Goal: Information Seeking & Learning: Learn about a topic

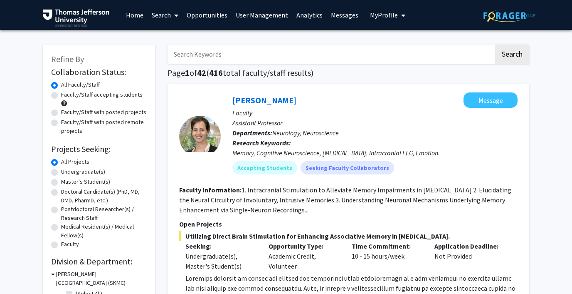
click at [381, 15] on span "My Profile" at bounding box center [384, 15] width 28 height 8
click at [376, 65] on link "Log Out" at bounding box center [413, 64] width 75 height 10
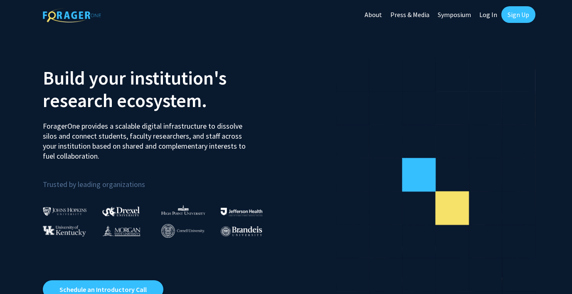
click at [487, 15] on link "Log In" at bounding box center [488, 14] width 26 height 29
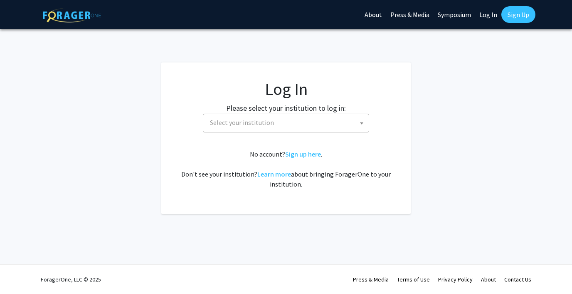
click at [289, 118] on span "Select your institution" at bounding box center [288, 122] width 162 height 17
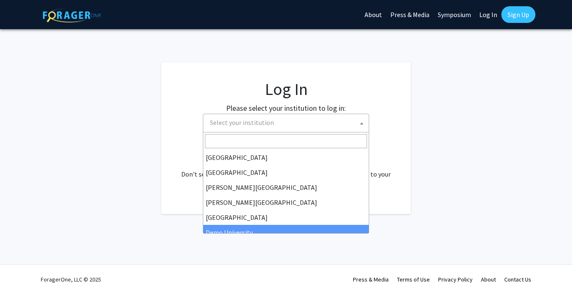
scroll to position [32, 0]
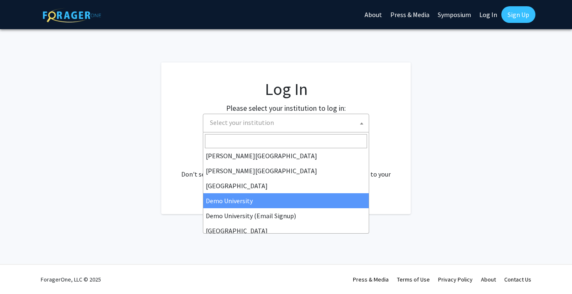
select select "8"
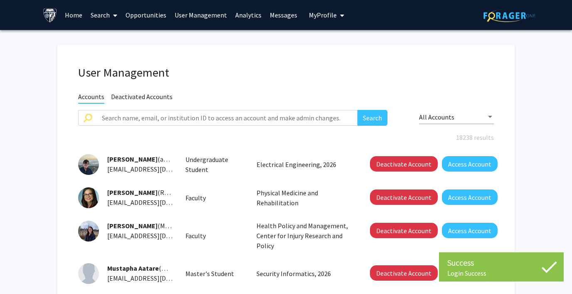
click at [243, 12] on link "Analytics" at bounding box center [248, 14] width 35 height 29
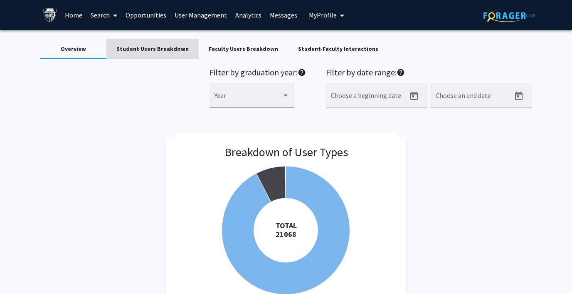
click at [163, 46] on div "Student Users Breakdown" at bounding box center [152, 49] width 72 height 9
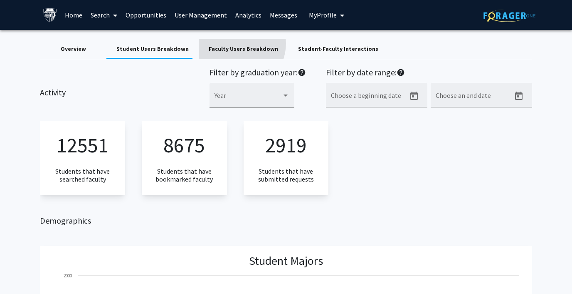
click at [230, 43] on div "Faculty Users Breakdown" at bounding box center [243, 49] width 89 height 20
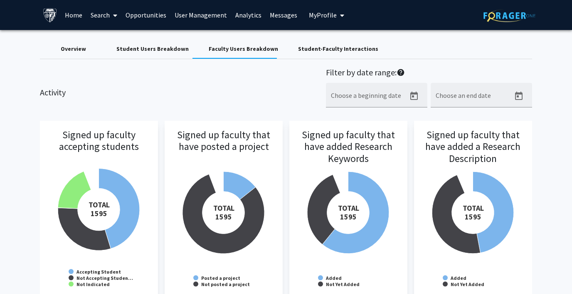
click at [310, 48] on div "Student-Faculty Interactions" at bounding box center [338, 49] width 80 height 9
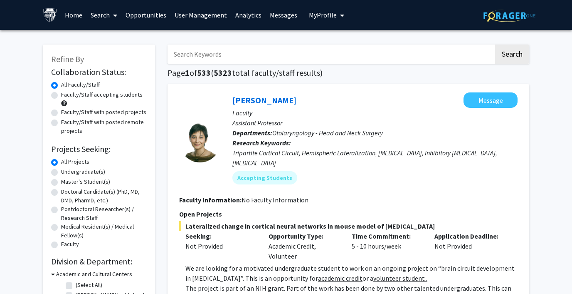
click at [242, 12] on link "Analytics" at bounding box center [248, 14] width 35 height 29
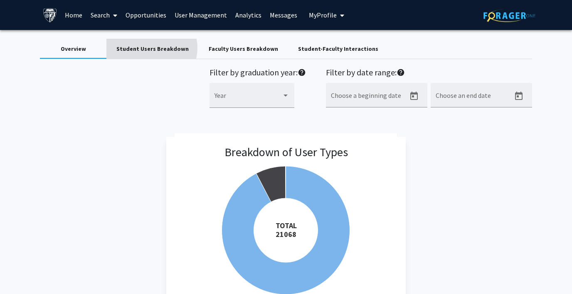
click at [151, 48] on div "Student Users Breakdown" at bounding box center [152, 49] width 72 height 9
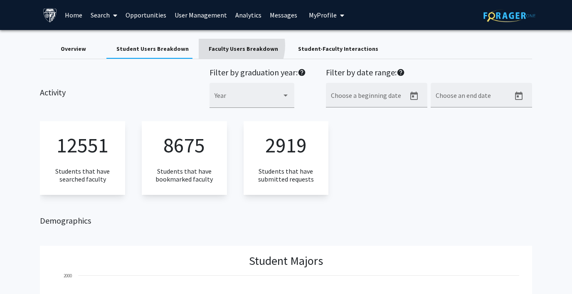
click at [227, 45] on div "Faculty Users Breakdown" at bounding box center [243, 49] width 69 height 9
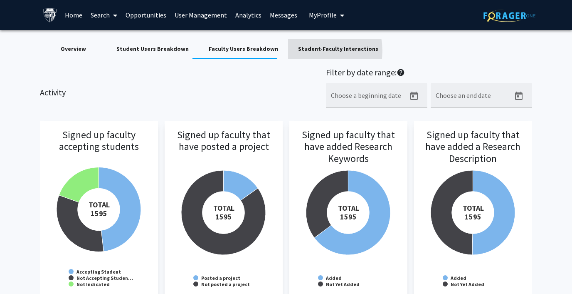
click at [299, 51] on div "Student-Faculty Interactions" at bounding box center [338, 49] width 80 height 9
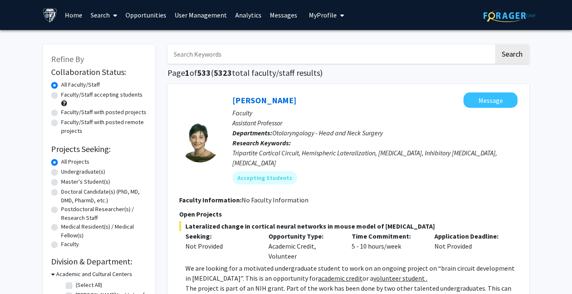
click at [320, 15] on span "My Profile" at bounding box center [323, 15] width 28 height 8
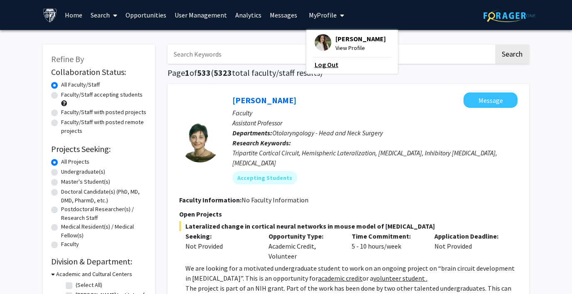
click at [318, 61] on link "Log Out" at bounding box center [352, 64] width 75 height 10
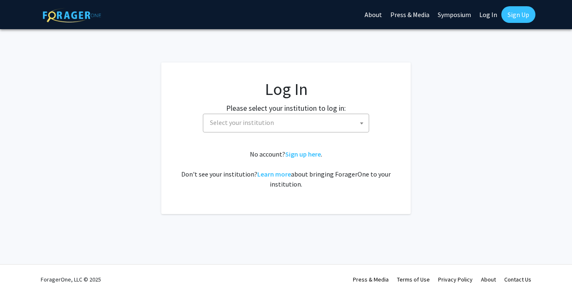
click at [223, 122] on span "Select your institution" at bounding box center [242, 122] width 64 height 8
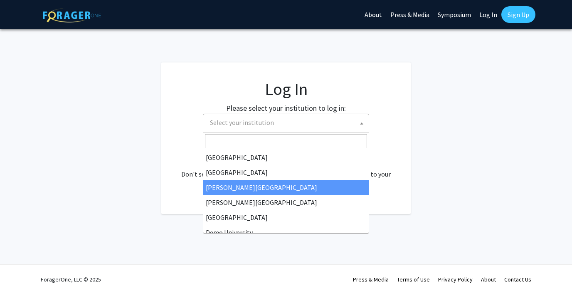
scroll to position [27, 0]
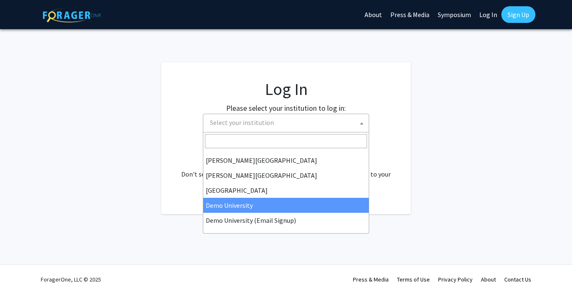
select select "8"
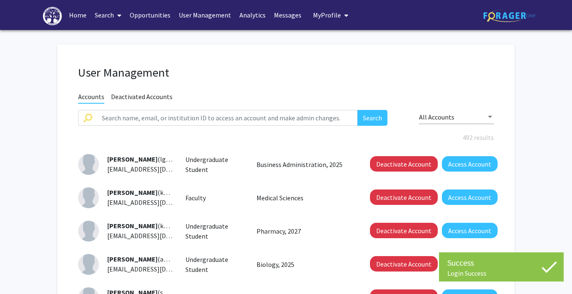
click at [244, 12] on link "Analytics" at bounding box center [252, 14] width 35 height 29
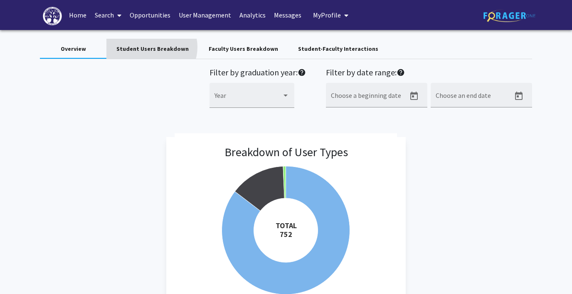
click at [151, 47] on div "Student Users Breakdown" at bounding box center [152, 49] width 72 height 9
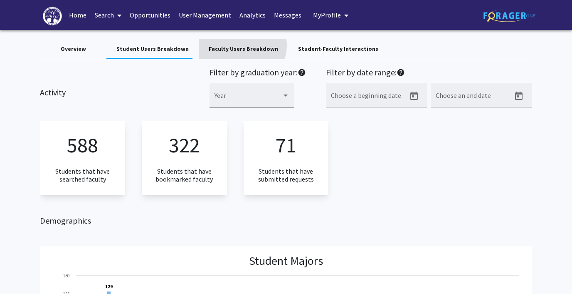
click at [236, 45] on div "Faculty Users Breakdown" at bounding box center [243, 49] width 69 height 9
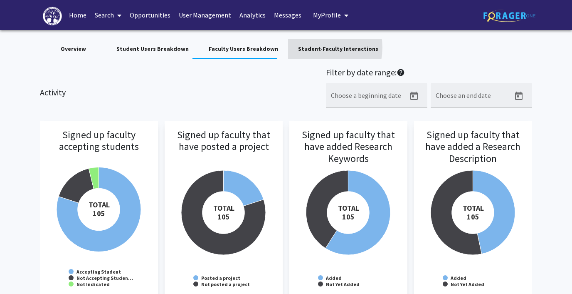
click at [304, 47] on div "Student-Faculty Interactions" at bounding box center [338, 49] width 80 height 9
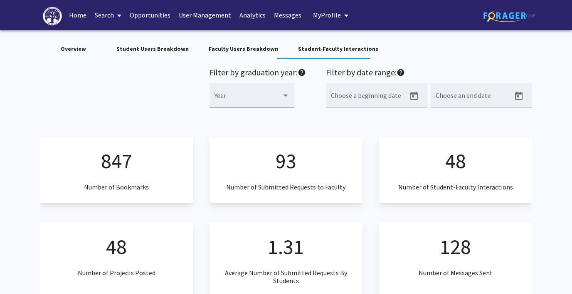
click at [327, 14] on span "My Profile" at bounding box center [327, 15] width 28 height 8
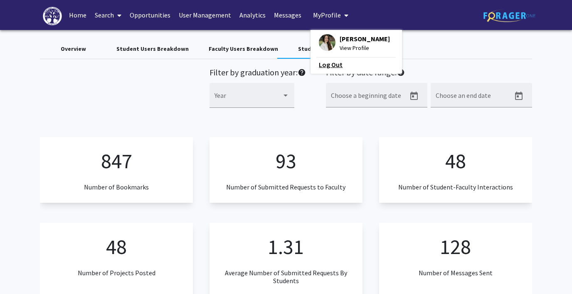
click at [319, 63] on link "Log Out" at bounding box center [356, 64] width 75 height 10
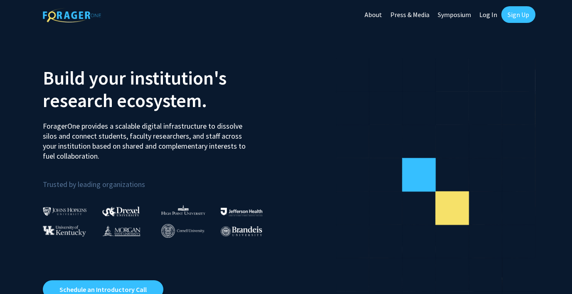
click at [488, 13] on link "Log In" at bounding box center [488, 14] width 26 height 29
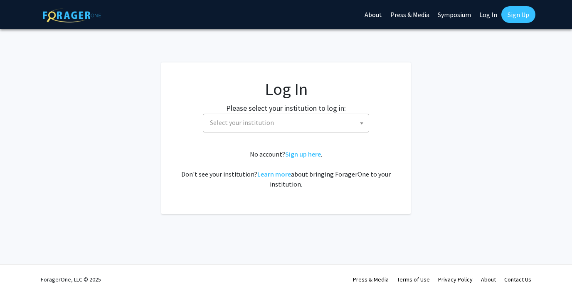
click at [291, 114] on span "Select your institution" at bounding box center [288, 122] width 162 height 17
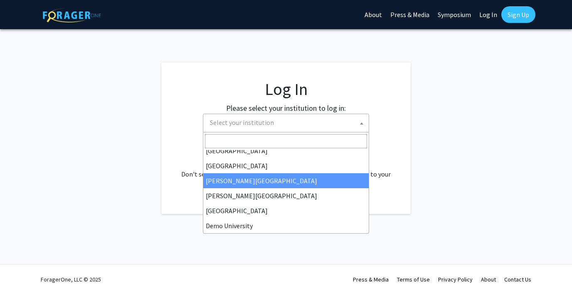
scroll to position [7, 0]
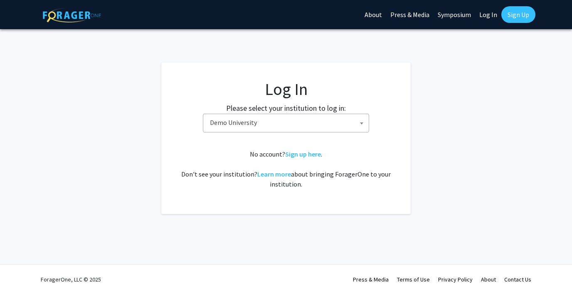
select select "8"
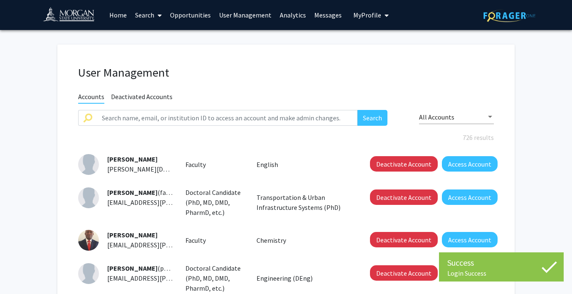
click at [287, 13] on link "Analytics" at bounding box center [293, 14] width 35 height 29
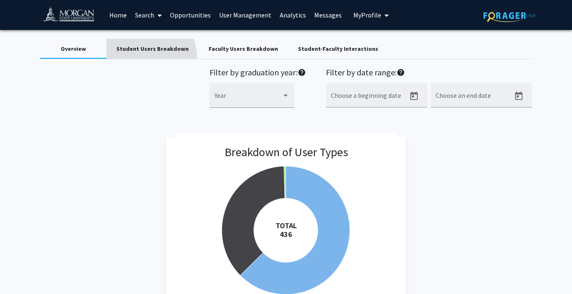
click at [150, 57] on div "Student Users Breakdown" at bounding box center [152, 49] width 92 height 20
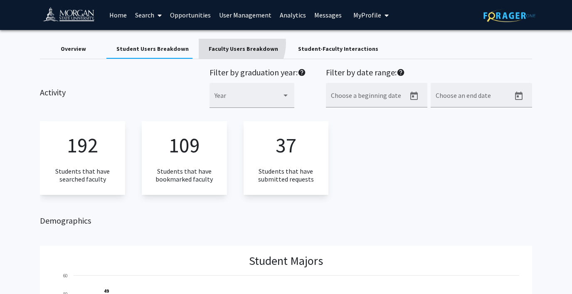
click at [229, 43] on div "Faculty Users Breakdown" at bounding box center [243, 49] width 89 height 20
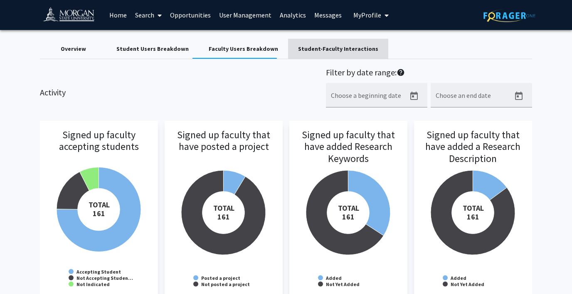
click at [337, 47] on div "Student-Faculty Interactions" at bounding box center [338, 49] width 80 height 9
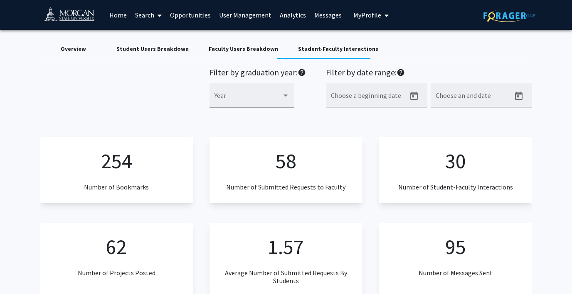
click at [77, 47] on div "Overview" at bounding box center [73, 49] width 25 height 9
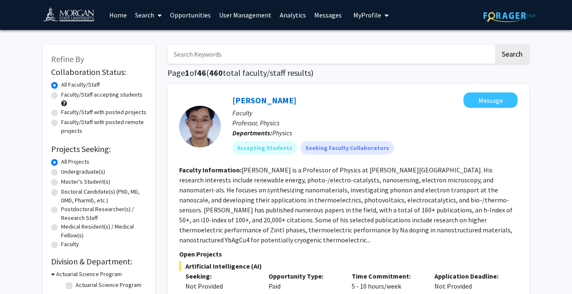
click at [361, 14] on span "My Profile" at bounding box center [368, 15] width 28 height 8
click at [361, 64] on link "Log Out" at bounding box center [396, 64] width 75 height 10
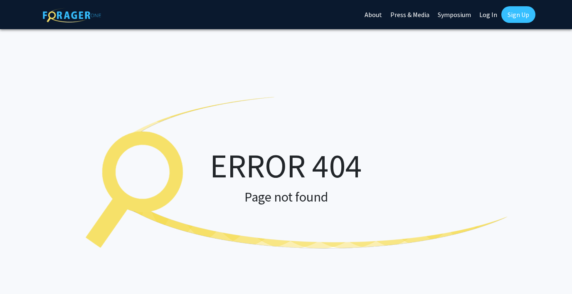
click at [486, 10] on link "Log In" at bounding box center [488, 14] width 26 height 29
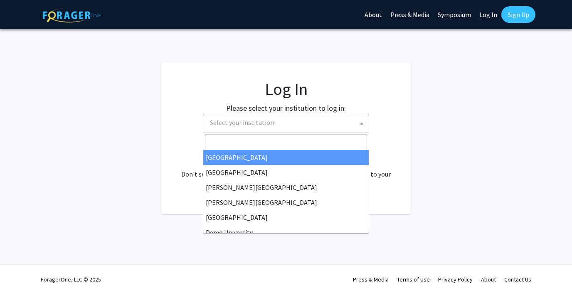
click at [256, 123] on span "Select your institution" at bounding box center [242, 122] width 64 height 8
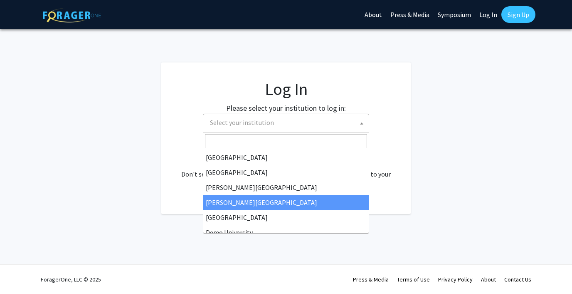
scroll to position [15, 0]
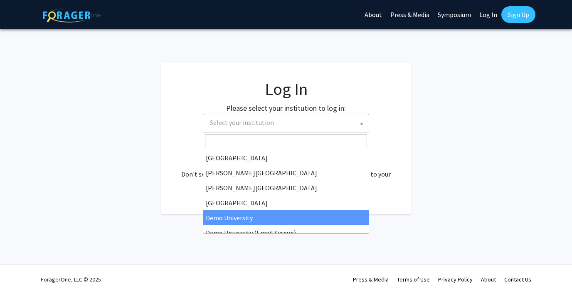
select select "8"
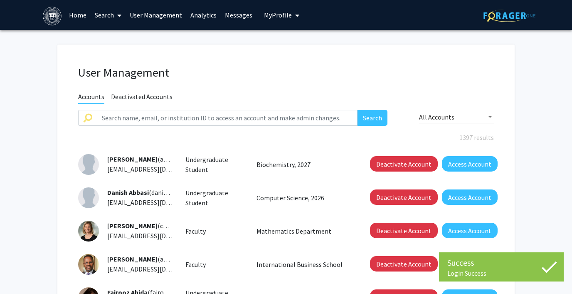
click at [163, 13] on link "User Management" at bounding box center [156, 14] width 61 height 29
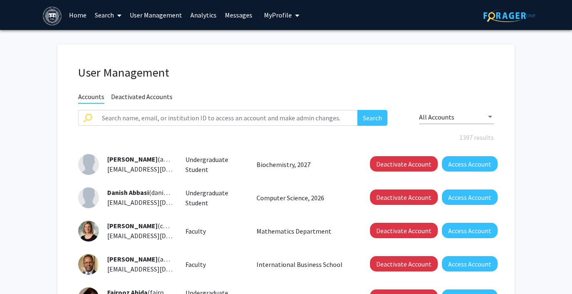
click at [202, 12] on link "Analytics" at bounding box center [203, 14] width 35 height 29
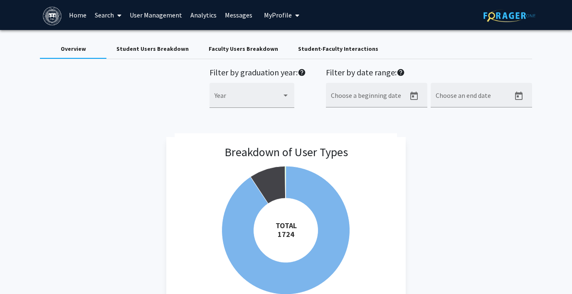
click at [168, 48] on div "Student Users Breakdown" at bounding box center [152, 49] width 72 height 9
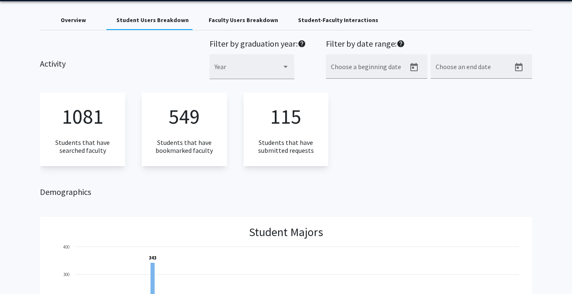
scroll to position [3, 0]
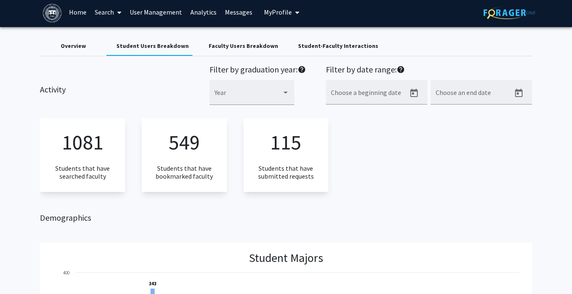
click at [216, 46] on div "Faculty Users Breakdown" at bounding box center [243, 46] width 69 height 9
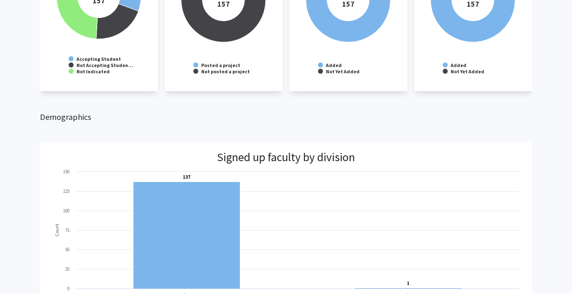
scroll to position [0, 0]
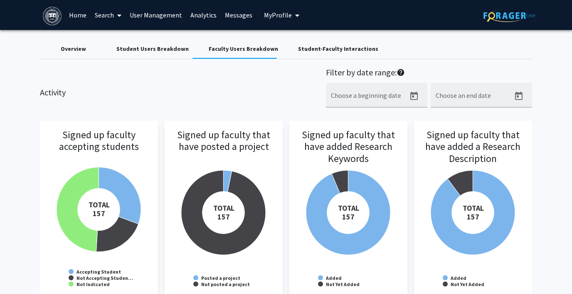
click at [317, 52] on div "Student-Faculty Interactions" at bounding box center [338, 49] width 80 height 9
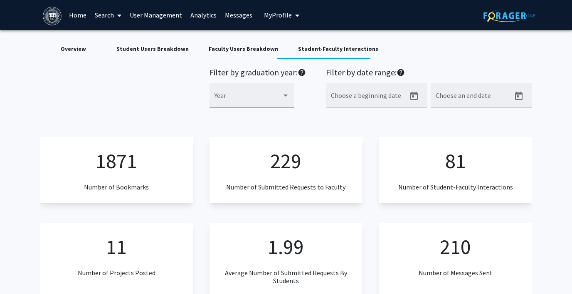
click at [270, 11] on span "My Profile" at bounding box center [278, 15] width 28 height 8
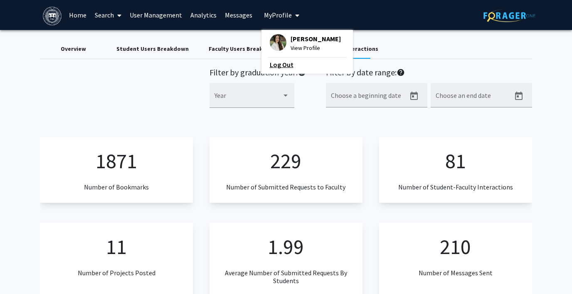
click at [275, 63] on link "Log Out" at bounding box center [307, 64] width 75 height 10
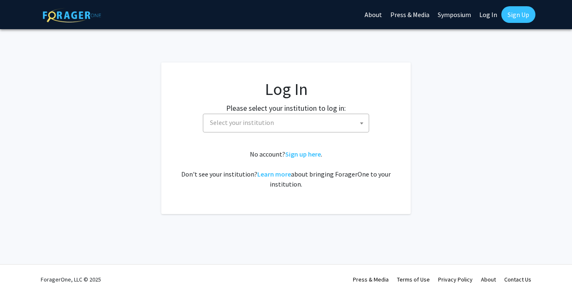
click at [262, 124] on span "Select your institution" at bounding box center [242, 122] width 64 height 8
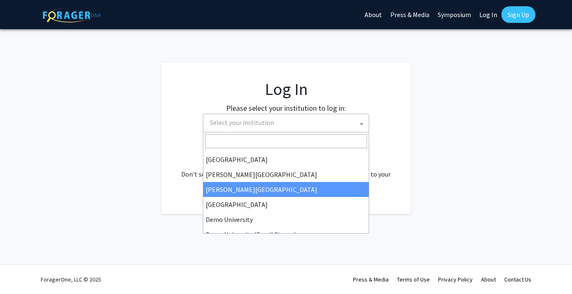
scroll to position [14, 0]
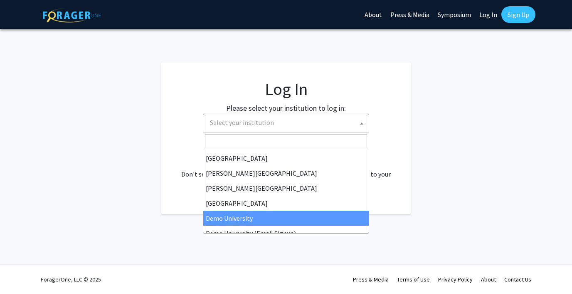
select select "8"
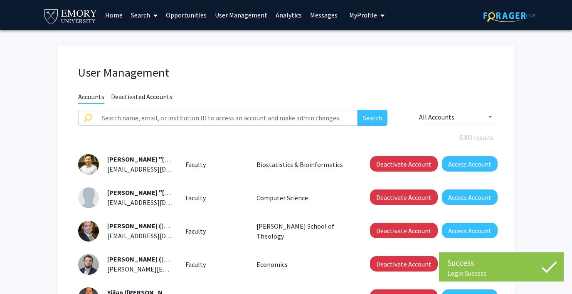
click at [286, 13] on link "Analytics" at bounding box center [289, 14] width 35 height 29
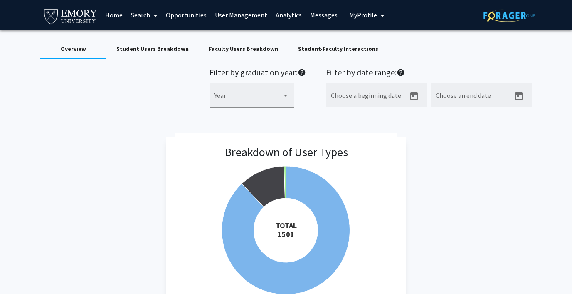
click at [360, 13] on span "My Profile" at bounding box center [363, 15] width 28 height 8
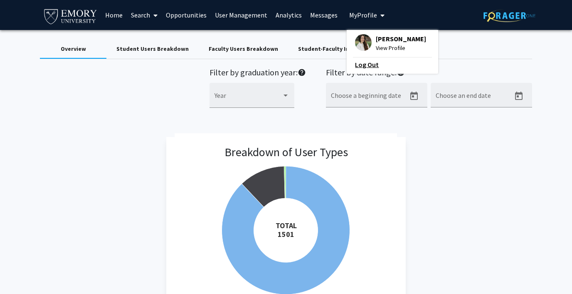
click at [361, 65] on link "Log Out" at bounding box center [392, 64] width 75 height 10
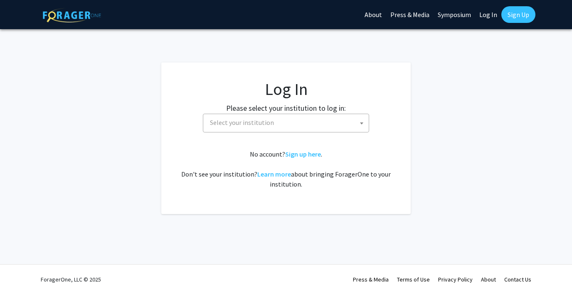
click at [257, 118] on span "Select your institution" at bounding box center [242, 122] width 64 height 8
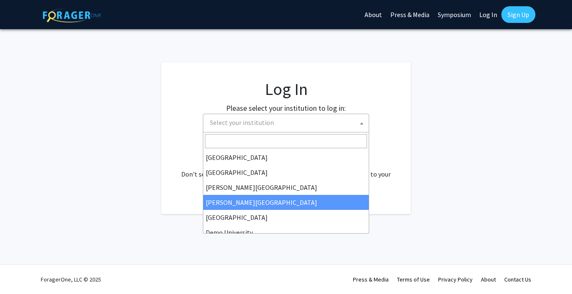
scroll to position [17, 0]
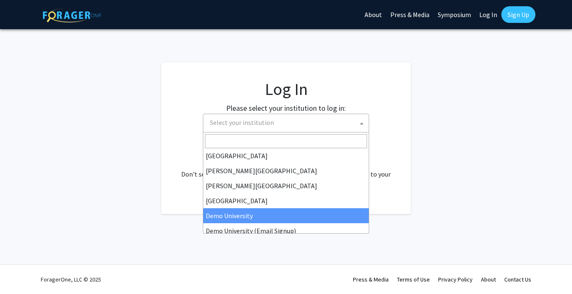
select select "8"
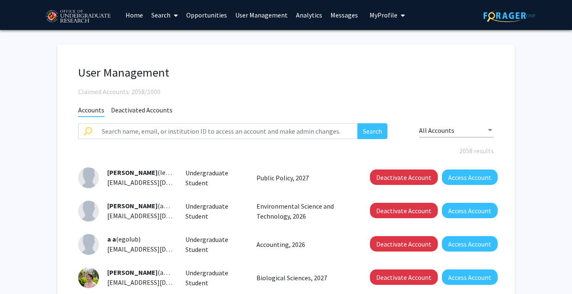
click at [209, 14] on link "Opportunities" at bounding box center [206, 14] width 49 height 29
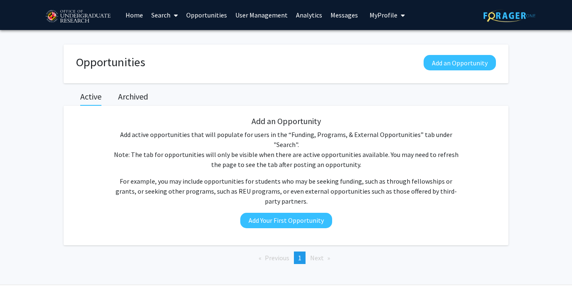
click at [133, 92] on h2 "Archived" at bounding box center [133, 97] width 30 height 10
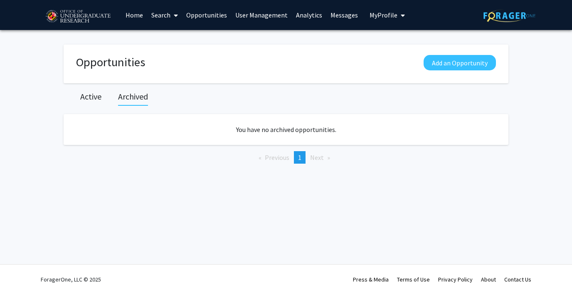
click at [84, 96] on h2 "Active" at bounding box center [90, 97] width 21 height 10
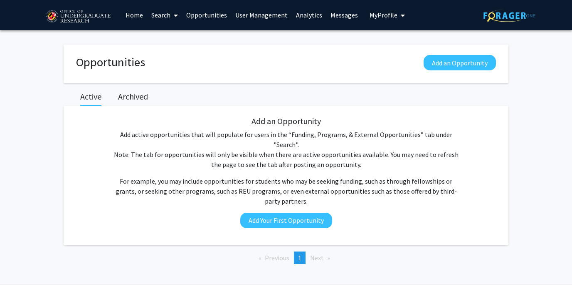
click at [160, 13] on link "Search" at bounding box center [164, 14] width 35 height 29
click at [138, 14] on link "Home" at bounding box center [134, 14] width 26 height 29
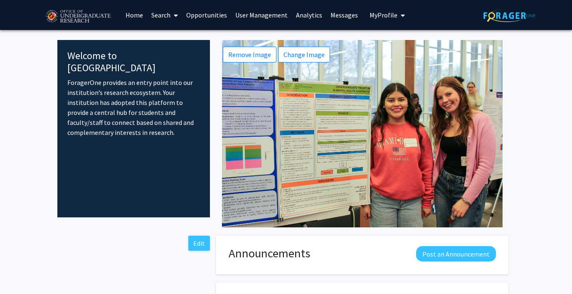
click at [158, 12] on link "Search" at bounding box center [164, 14] width 35 height 29
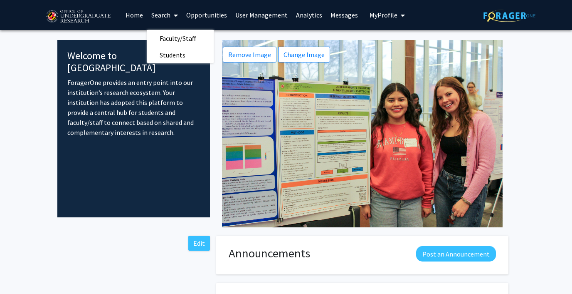
click at [158, 12] on link "Search" at bounding box center [164, 14] width 35 height 29
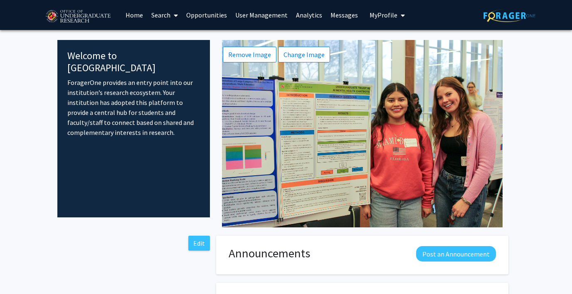
click at [214, 15] on link "Opportunities" at bounding box center [206, 14] width 49 height 29
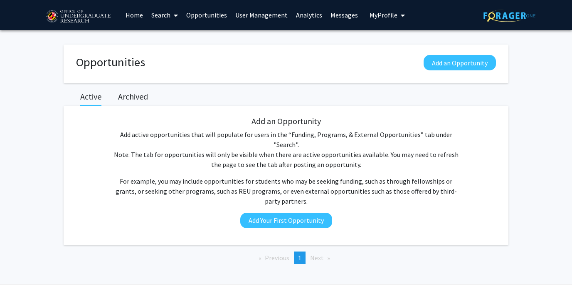
click at [132, 95] on h2 "Archived" at bounding box center [133, 97] width 30 height 10
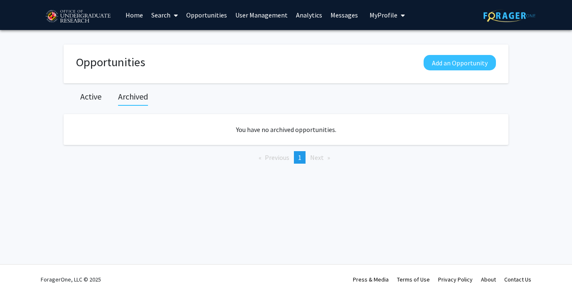
click at [263, 15] on link "User Management" at bounding box center [261, 14] width 61 height 29
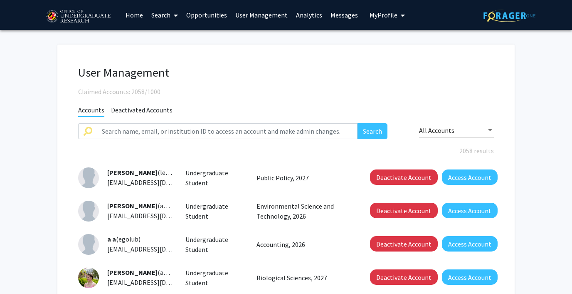
click at [307, 12] on link "Analytics" at bounding box center [309, 14] width 35 height 29
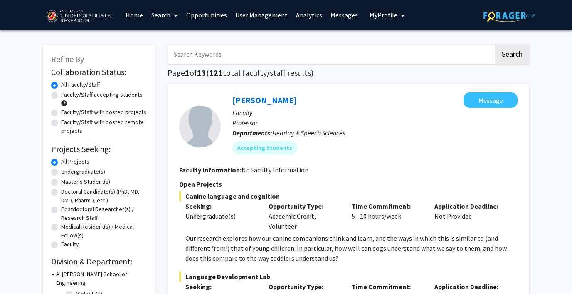
click at [374, 10] on button "My Profile" at bounding box center [387, 15] width 40 height 30
click at [377, 67] on link "Log Out" at bounding box center [413, 64] width 75 height 10
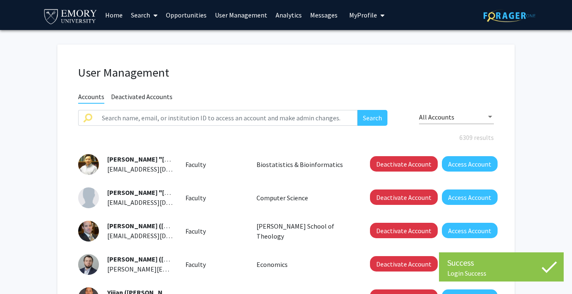
click at [282, 7] on link "Analytics" at bounding box center [289, 14] width 35 height 29
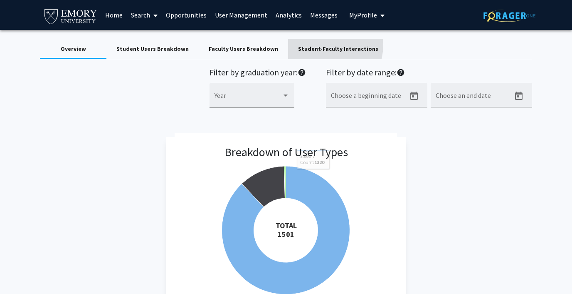
click at [311, 45] on div "Student-Faculty Interactions" at bounding box center [338, 49] width 80 height 9
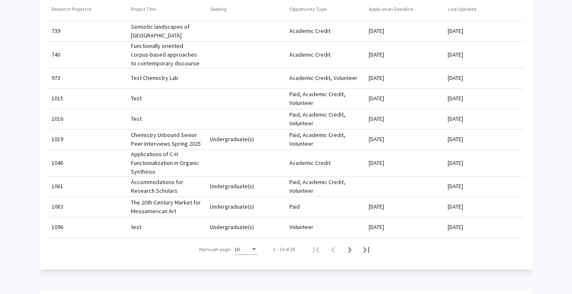
scroll to position [352, 0]
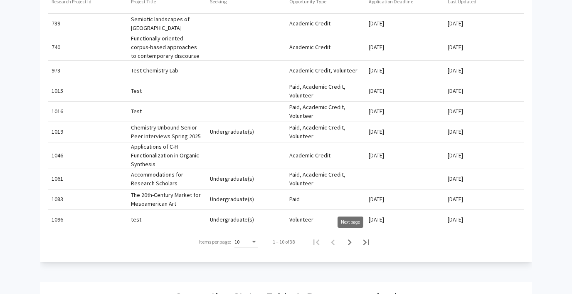
click at [349, 242] on icon "Next page" at bounding box center [350, 242] width 12 height 12
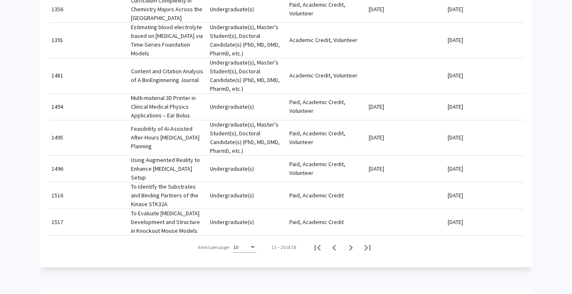
scroll to position [411, 0]
click at [353, 245] on icon "Next page" at bounding box center [351, 247] width 12 height 12
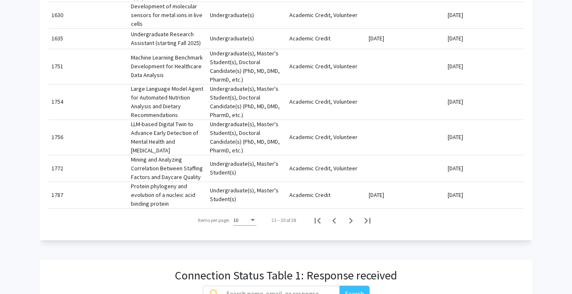
scroll to position [454, 0]
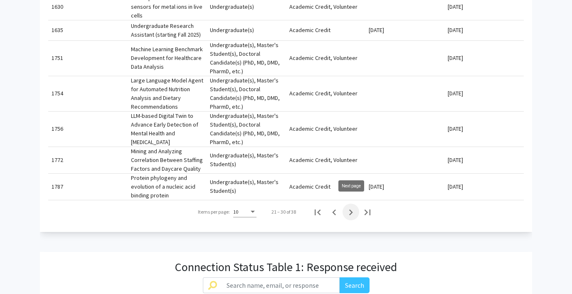
click at [353, 209] on icon "Next page" at bounding box center [351, 212] width 12 height 12
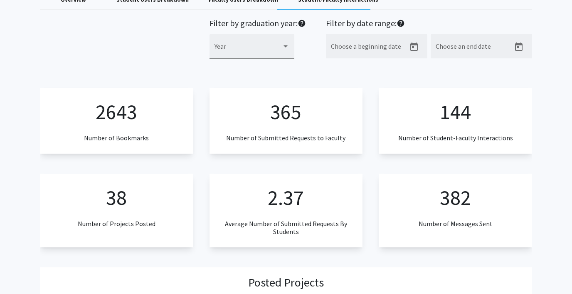
scroll to position [0, 0]
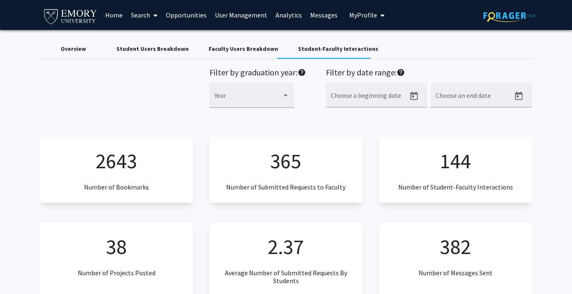
click at [365, 9] on button "My Profile" at bounding box center [367, 15] width 40 height 30
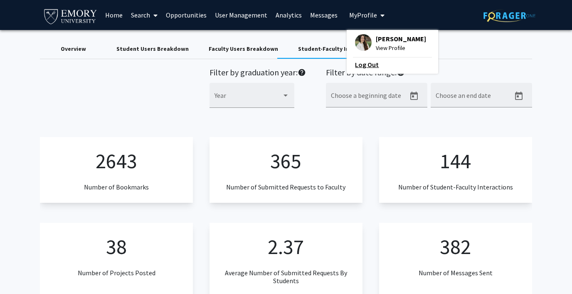
click at [356, 63] on link "Log Out" at bounding box center [392, 64] width 75 height 10
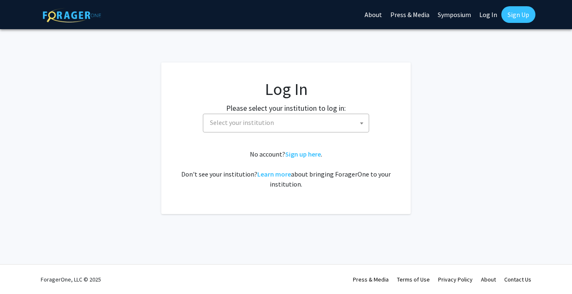
click at [262, 125] on span "Select your institution" at bounding box center [242, 122] width 64 height 8
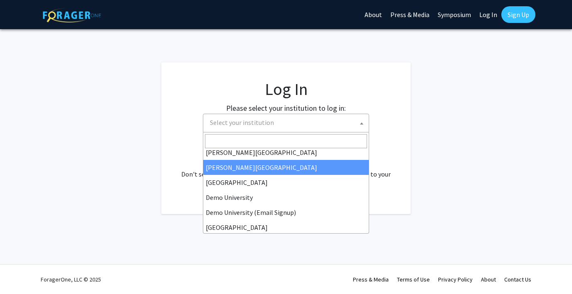
scroll to position [36, 0]
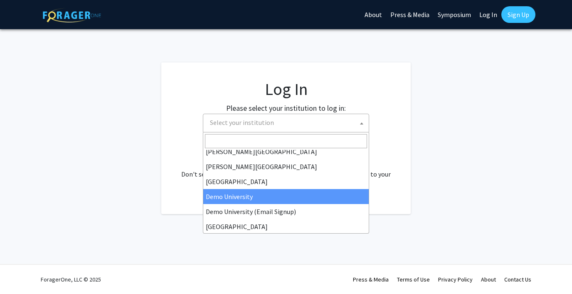
select select "8"
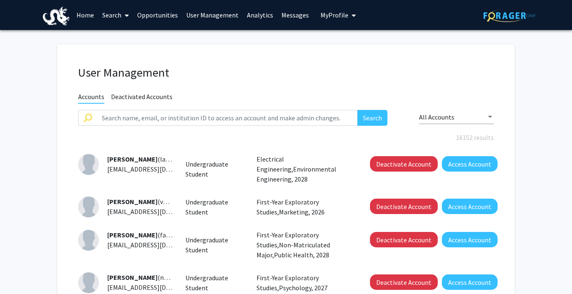
click at [257, 10] on link "Analytics" at bounding box center [260, 14] width 35 height 29
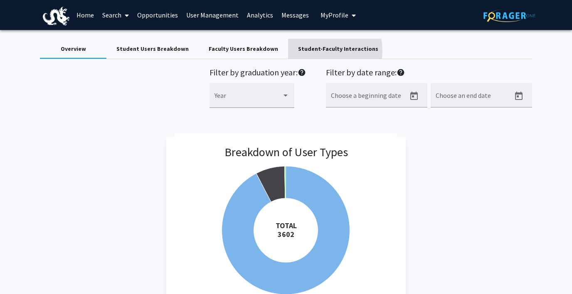
click at [300, 51] on div "Student-Faculty Interactions" at bounding box center [338, 49] width 80 height 9
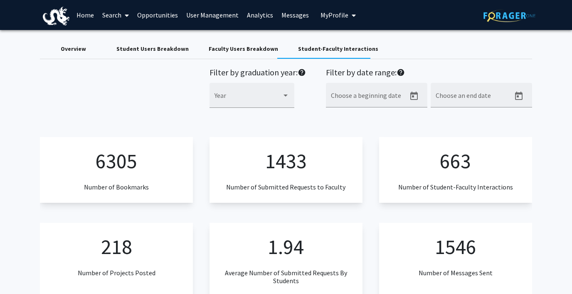
click at [231, 47] on div "Faculty Users Breakdown" at bounding box center [243, 49] width 69 height 9
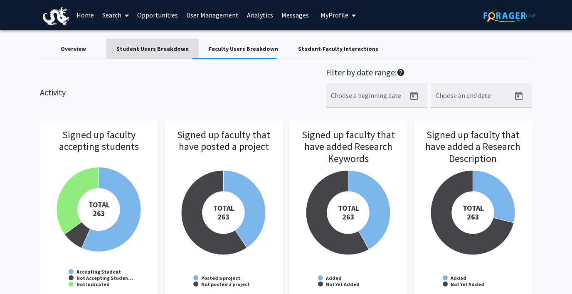
click at [178, 47] on div "Student Users Breakdown" at bounding box center [152, 49] width 72 height 9
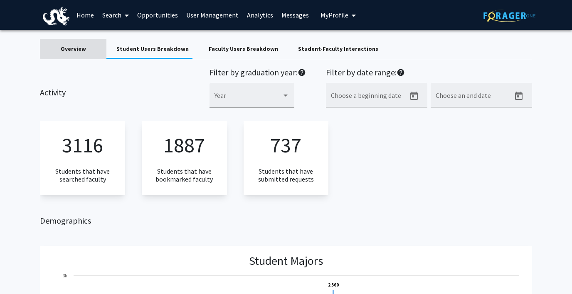
click at [79, 48] on div "Overview" at bounding box center [73, 49] width 25 height 9
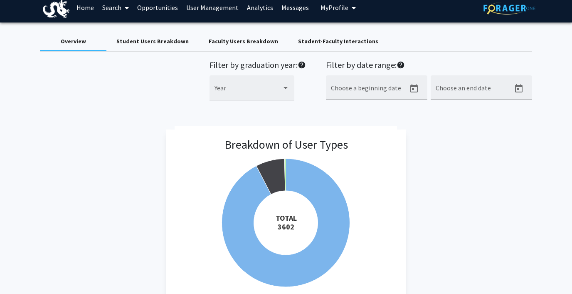
scroll to position [7, 0]
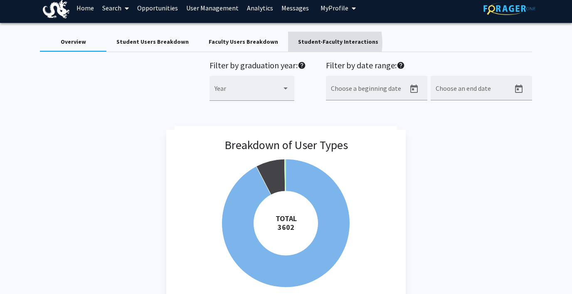
click at [314, 43] on div "Student-Faculty Interactions" at bounding box center [338, 41] width 80 height 9
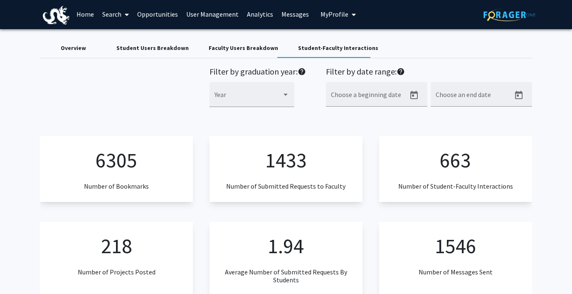
scroll to position [0, 0]
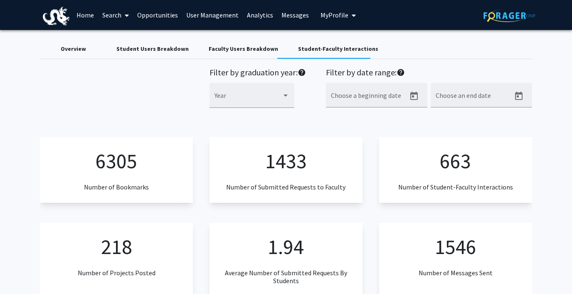
click at [322, 15] on span "My Profile" at bounding box center [335, 15] width 28 height 8
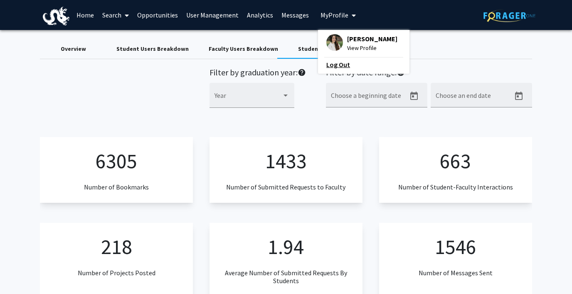
click at [330, 65] on link "Log Out" at bounding box center [363, 64] width 75 height 10
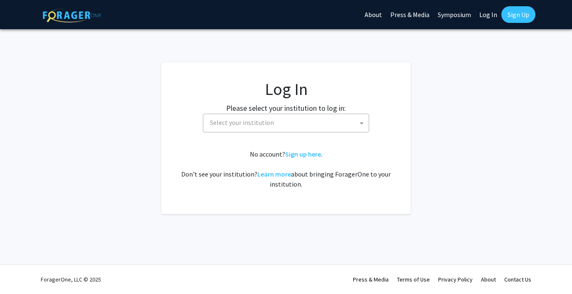
click at [271, 119] on span "Select your institution" at bounding box center [242, 122] width 64 height 8
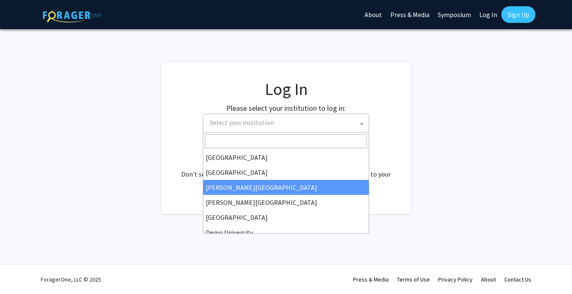
scroll to position [19, 0]
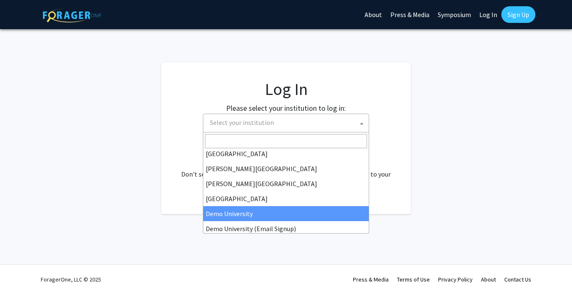
select select "8"
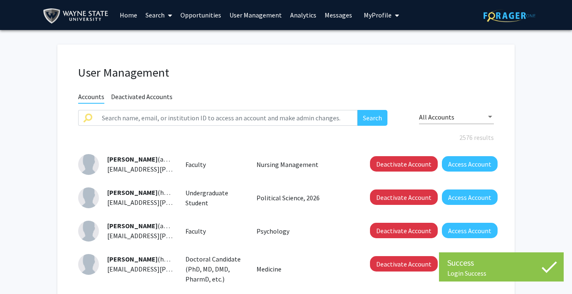
click at [265, 13] on link "User Management" at bounding box center [255, 14] width 61 height 29
click at [293, 12] on link "Analytics" at bounding box center [303, 14] width 35 height 29
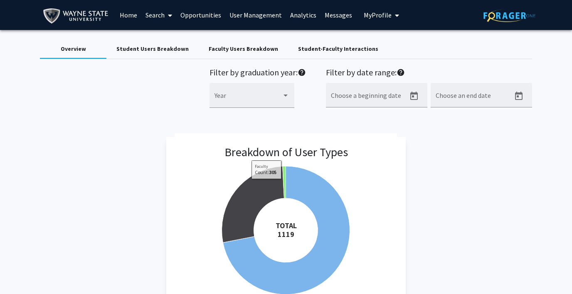
click at [302, 49] on div "Student-Faculty Interactions" at bounding box center [338, 49] width 80 height 9
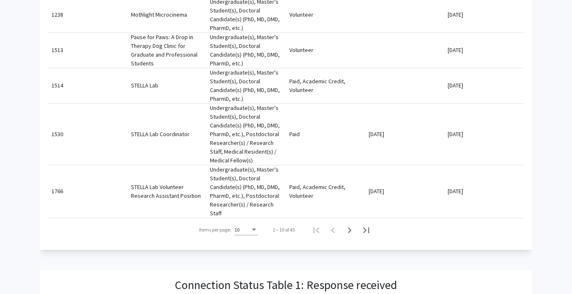
scroll to position [521, 0]
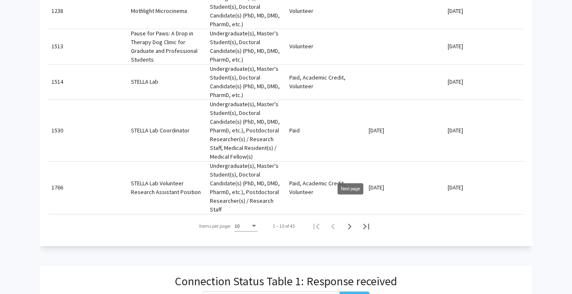
click at [351, 220] on icon "Next page" at bounding box center [350, 226] width 12 height 12
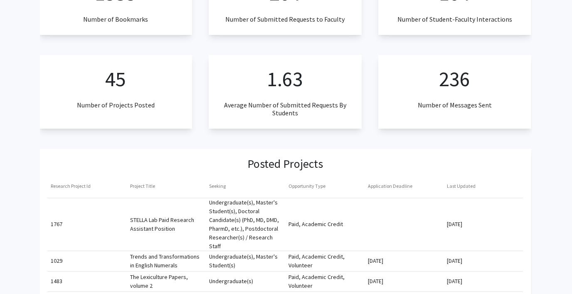
scroll to position [0, 0]
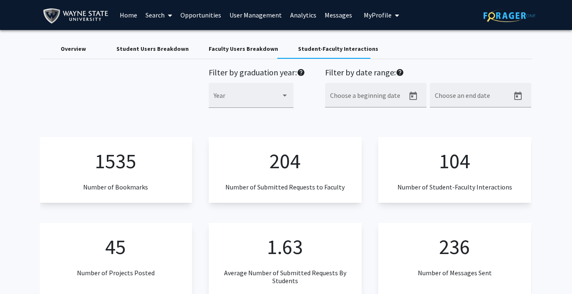
click at [368, 17] on span "My Profile" at bounding box center [378, 15] width 28 height 8
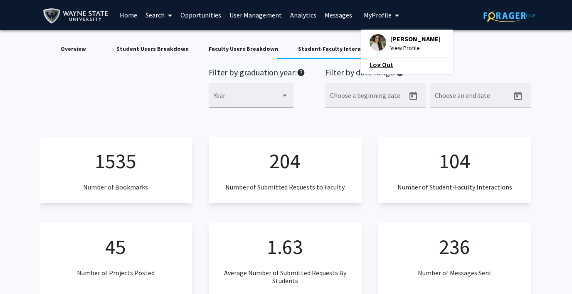
click at [370, 63] on link "Log Out" at bounding box center [407, 64] width 75 height 10
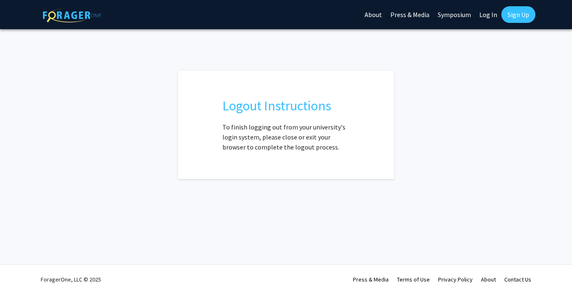
click at [487, 18] on link "Log In" at bounding box center [488, 14] width 26 height 29
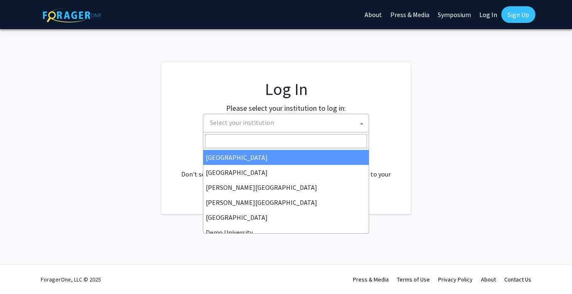
click at [284, 124] on span "Select your institution" at bounding box center [288, 122] width 162 height 17
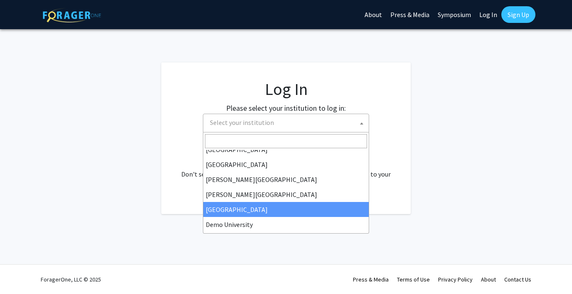
scroll to position [12, 0]
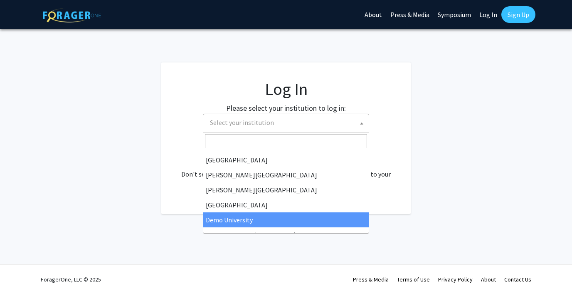
select select "8"
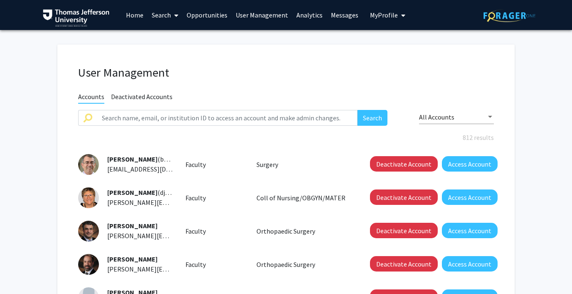
click at [304, 14] on link "Analytics" at bounding box center [309, 14] width 35 height 29
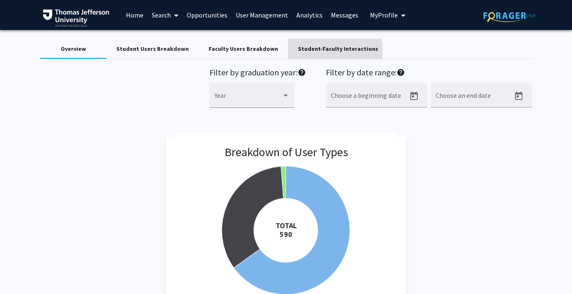
click at [298, 50] on div "Student-Faculty Interactions" at bounding box center [338, 49] width 80 height 9
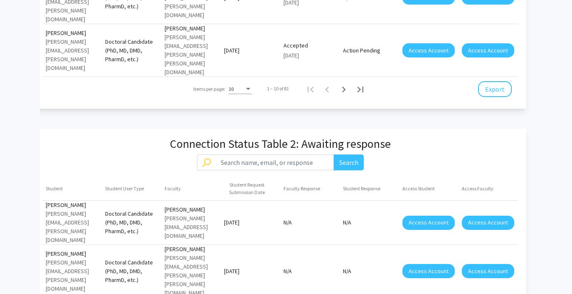
scroll to position [1363, 0]
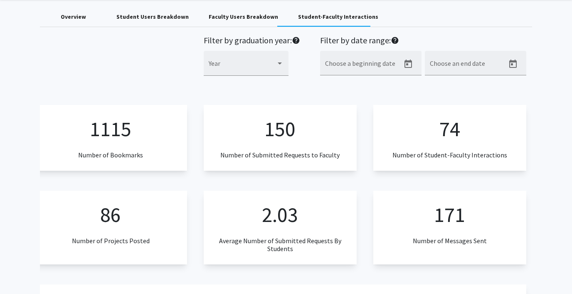
scroll to position [0, 0]
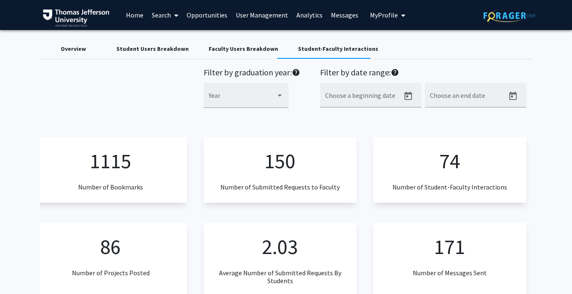
click at [376, 16] on span "My Profile" at bounding box center [384, 15] width 28 height 8
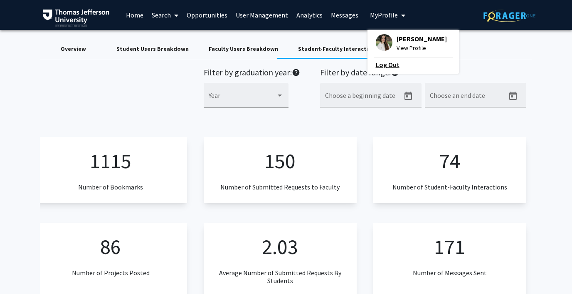
click at [385, 64] on link "Log Out" at bounding box center [413, 64] width 75 height 10
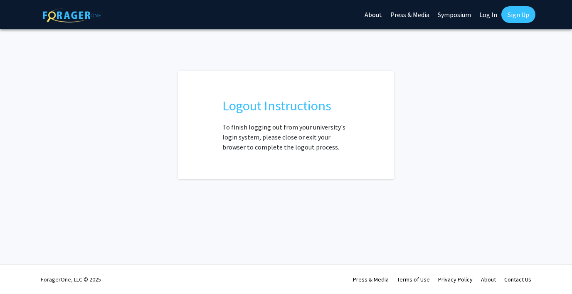
click at [487, 15] on link "Log In" at bounding box center [488, 14] width 26 height 29
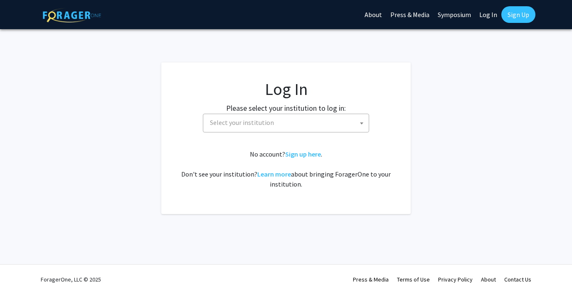
click at [258, 117] on span "Select your institution" at bounding box center [288, 122] width 162 height 17
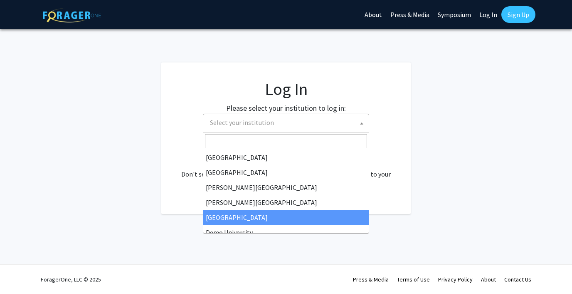
scroll to position [2, 0]
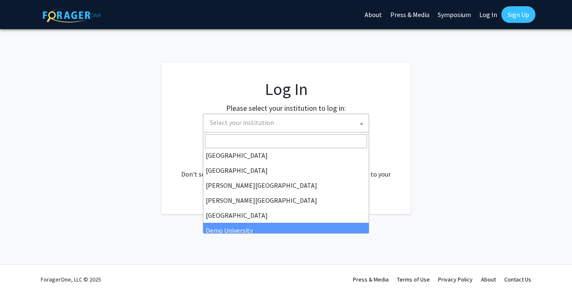
select select "8"
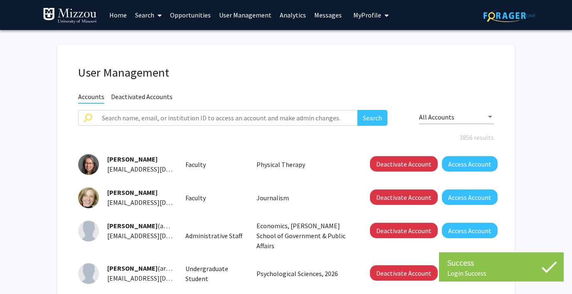
click at [287, 13] on link "Analytics" at bounding box center [293, 14] width 35 height 29
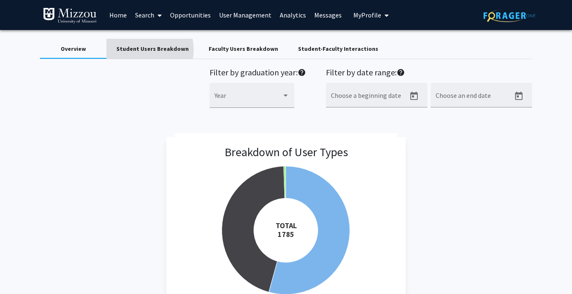
click at [139, 49] on div "Student Users Breakdown" at bounding box center [152, 49] width 72 height 9
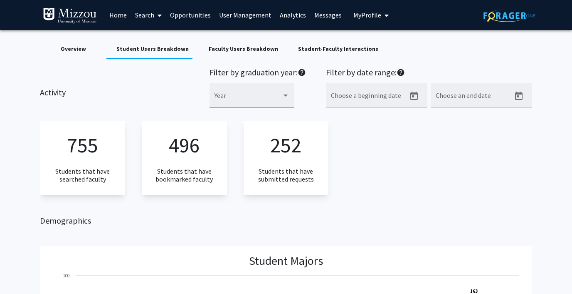
click at [324, 51] on div "Student-Faculty Interactions" at bounding box center [338, 49] width 80 height 9
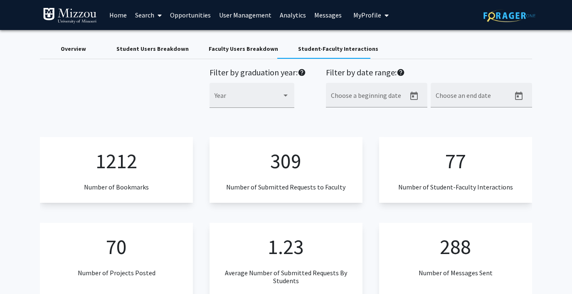
click at [360, 17] on span "My Profile" at bounding box center [368, 15] width 28 height 8
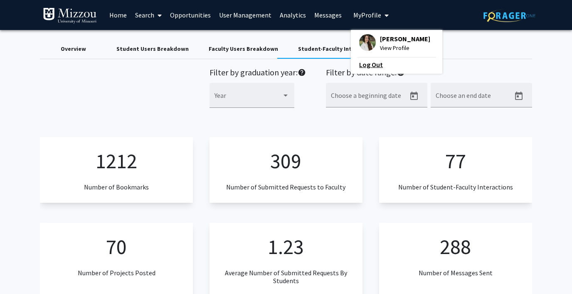
click at [364, 63] on link "Log Out" at bounding box center [396, 64] width 75 height 10
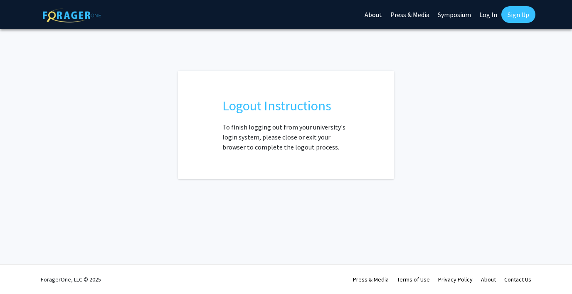
click at [485, 15] on link "Log In" at bounding box center [488, 14] width 26 height 29
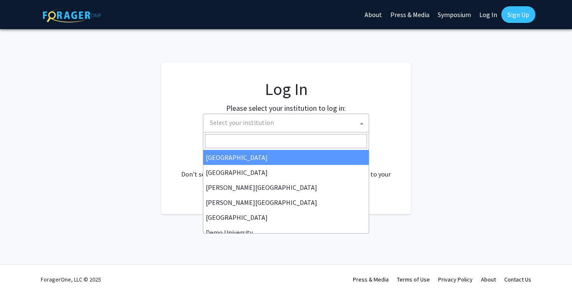
click at [262, 126] on span "Select your institution" at bounding box center [242, 122] width 64 height 8
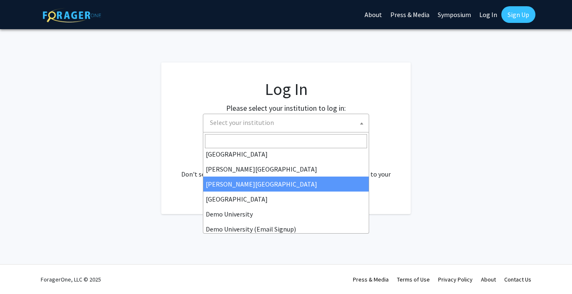
scroll to position [19, 0]
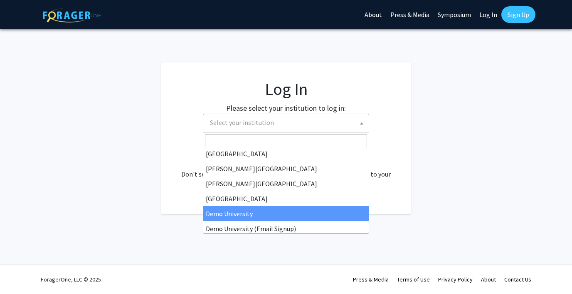
select select "8"
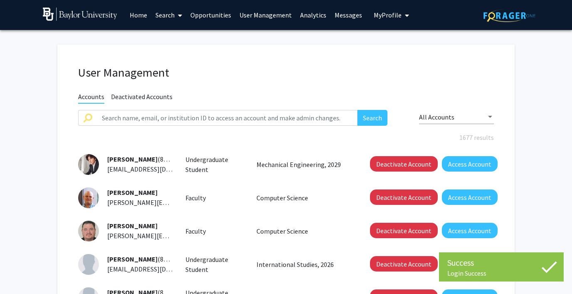
click at [307, 13] on link "Analytics" at bounding box center [313, 14] width 35 height 29
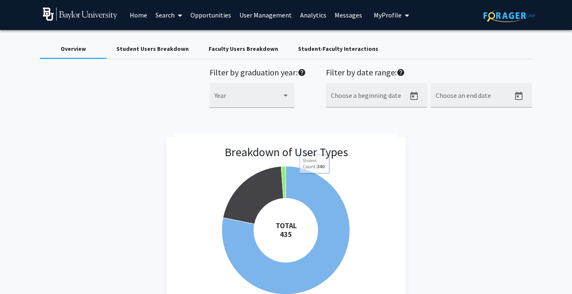
click at [298, 49] on div "Student-Faculty Interactions" at bounding box center [338, 49] width 80 height 9
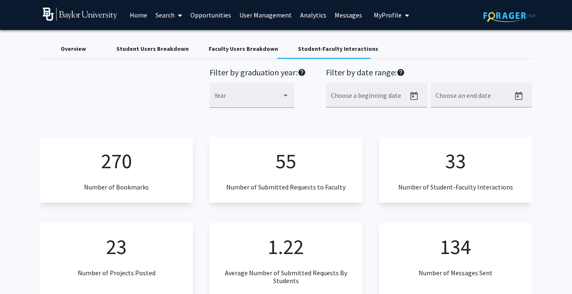
click at [77, 53] on div "Overview" at bounding box center [73, 49] width 67 height 20
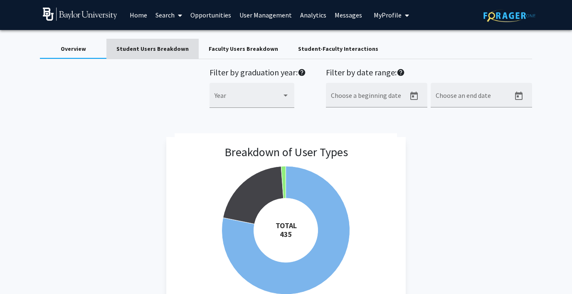
click at [169, 48] on div "Student Users Breakdown" at bounding box center [152, 49] width 72 height 9
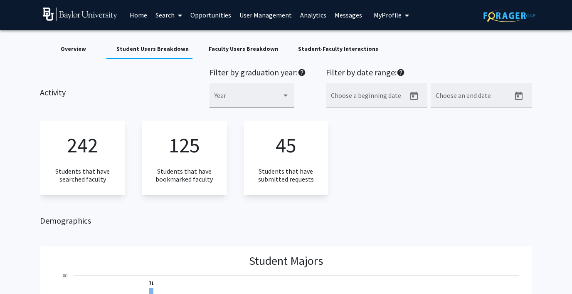
click at [79, 46] on div "Overview" at bounding box center [73, 49] width 25 height 9
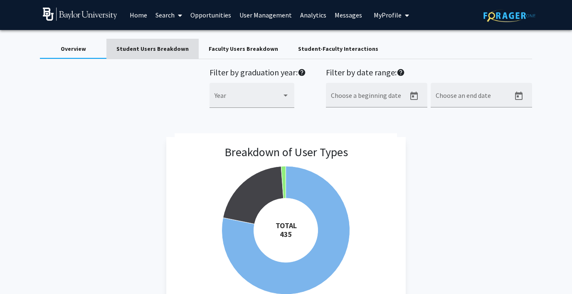
click at [169, 48] on div "Student Users Breakdown" at bounding box center [152, 49] width 72 height 9
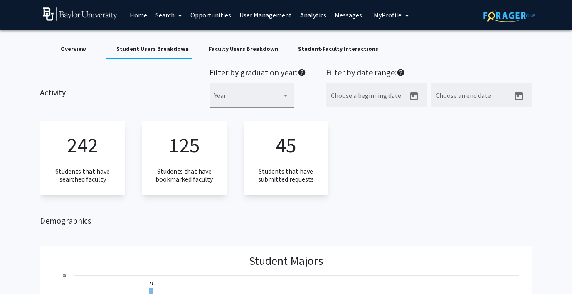
click at [85, 49] on div "Overview" at bounding box center [73, 49] width 67 height 20
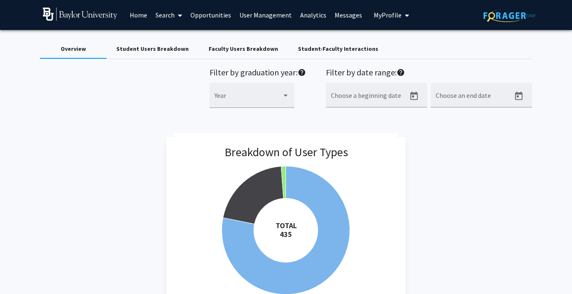
click at [308, 48] on div "Student-Faculty Interactions" at bounding box center [338, 49] width 80 height 9
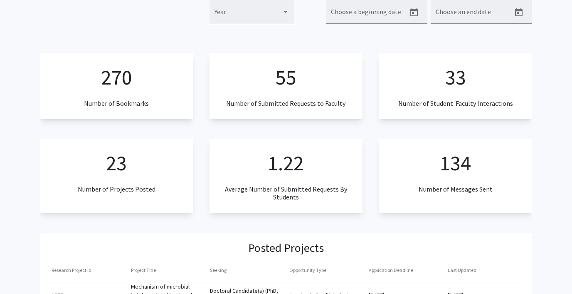
scroll to position [67, 0]
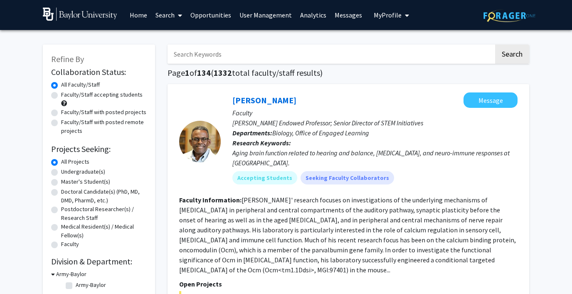
click at [276, 13] on link "User Management" at bounding box center [265, 14] width 61 height 29
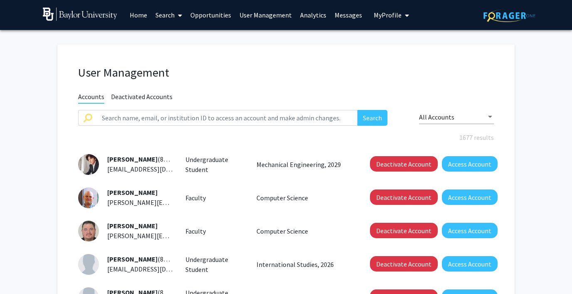
click at [310, 15] on link "Analytics" at bounding box center [313, 14] width 35 height 29
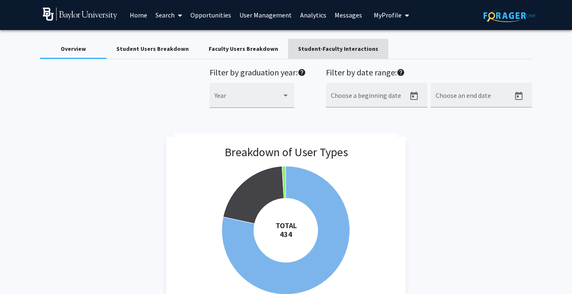
click at [331, 46] on div "Student-Faculty Interactions" at bounding box center [338, 49] width 80 height 9
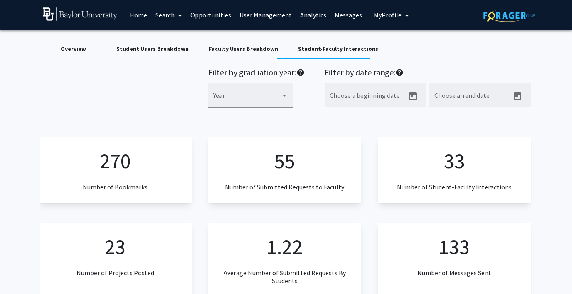
click at [381, 15] on span "My Profile" at bounding box center [388, 15] width 28 height 8
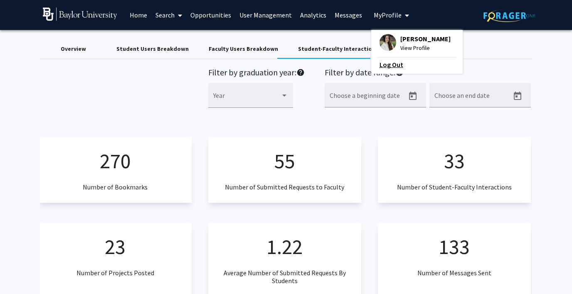
click at [380, 64] on link "Log Out" at bounding box center [417, 64] width 75 height 10
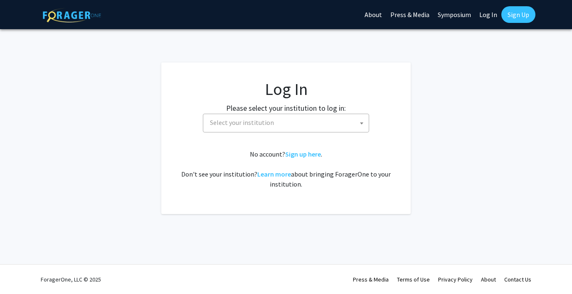
click at [287, 119] on span "Select your institution" at bounding box center [288, 122] width 162 height 17
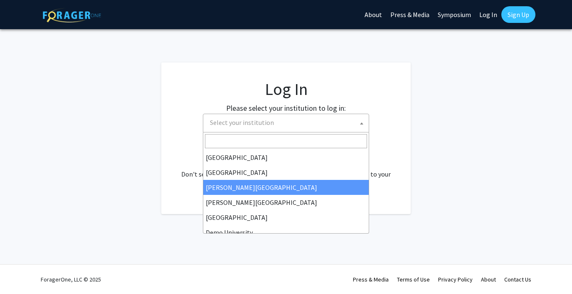
scroll to position [17, 0]
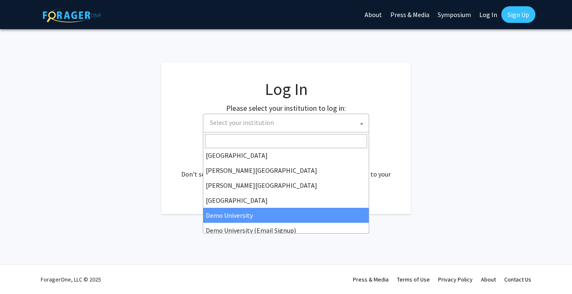
select select "8"
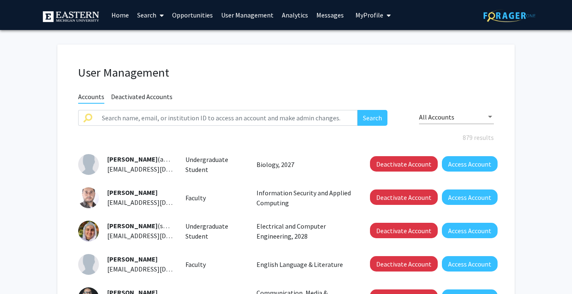
click at [320, 14] on link "Messages" at bounding box center [330, 14] width 36 height 29
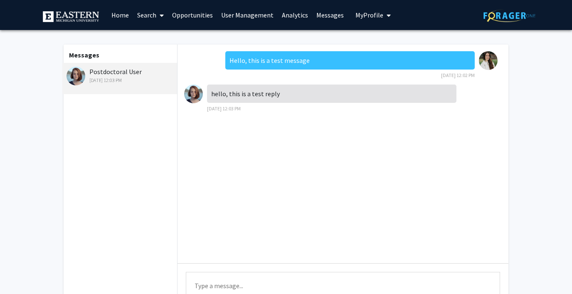
click at [290, 13] on link "Analytics" at bounding box center [295, 14] width 35 height 29
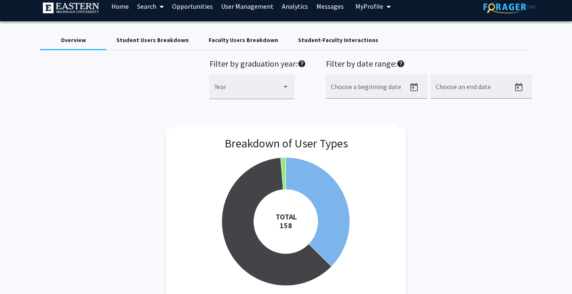
scroll to position [5, 0]
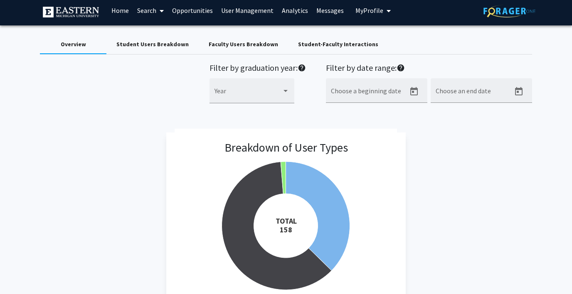
click at [172, 38] on div "Student Users Breakdown" at bounding box center [152, 44] width 92 height 20
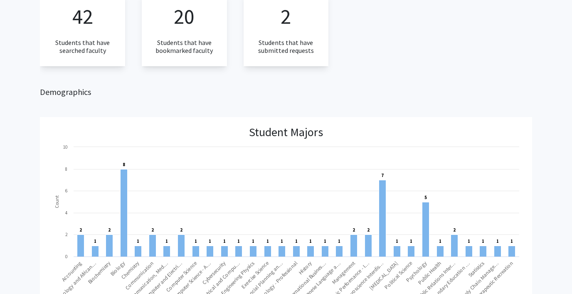
scroll to position [0, 0]
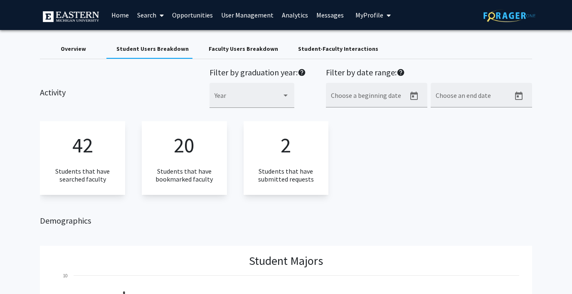
click at [307, 52] on div "Student-Faculty Interactions" at bounding box center [338, 49] width 80 height 9
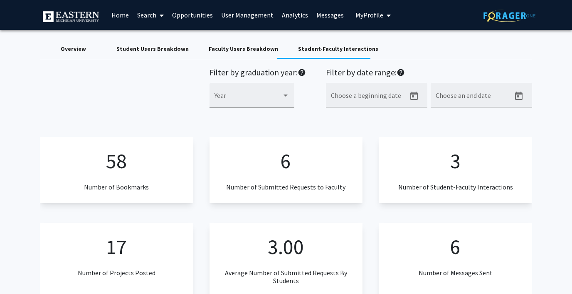
click at [359, 19] on span "My Profile" at bounding box center [370, 15] width 28 height 8
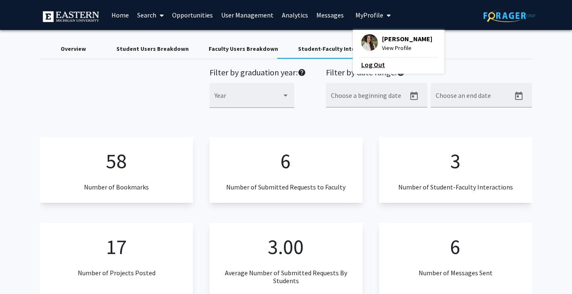
click at [364, 61] on link "Log Out" at bounding box center [398, 64] width 75 height 10
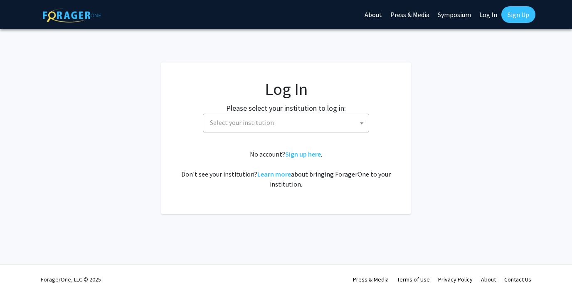
click at [300, 118] on span "Select your institution" at bounding box center [288, 122] width 162 height 17
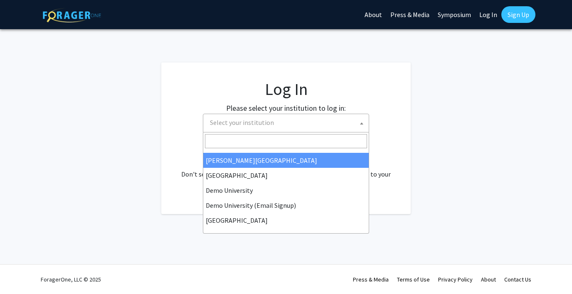
scroll to position [42, 0]
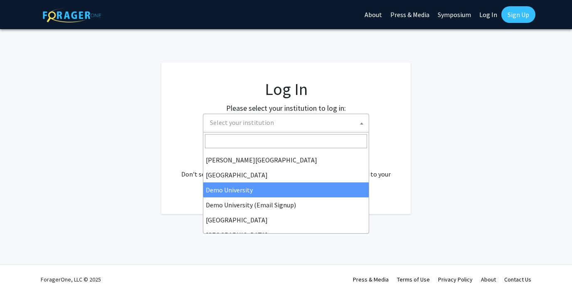
select select "8"
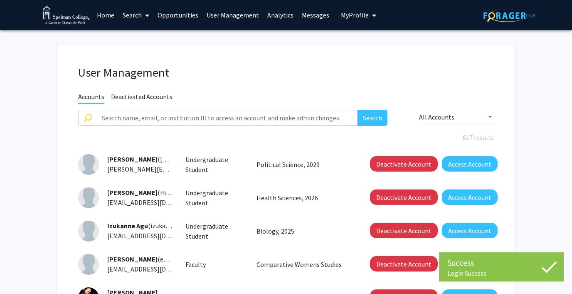
click at [275, 17] on link "Analytics" at bounding box center [280, 14] width 35 height 29
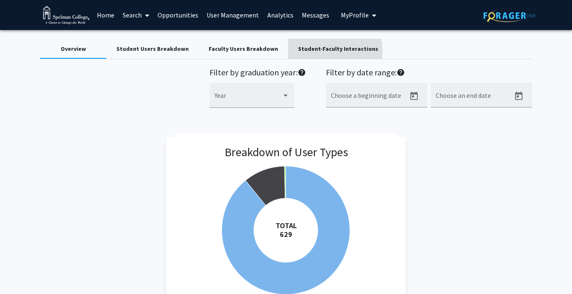
click at [302, 51] on div "Student-Faculty Interactions" at bounding box center [338, 49] width 80 height 9
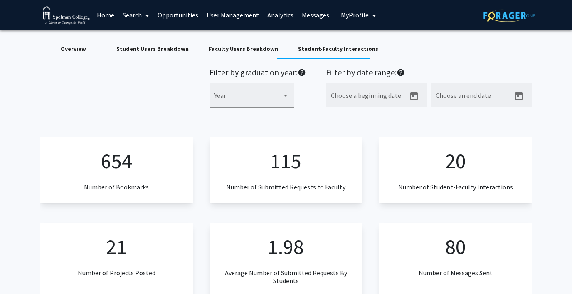
click at [352, 16] on span "My Profile" at bounding box center [355, 15] width 28 height 8
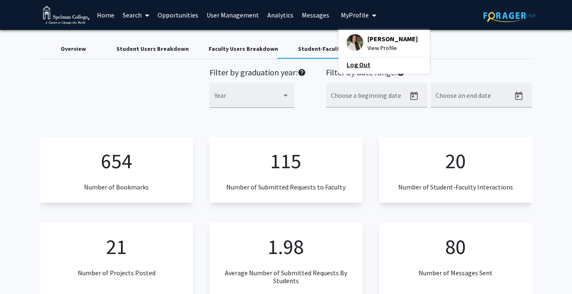
click at [349, 64] on link "Log Out" at bounding box center [384, 64] width 75 height 10
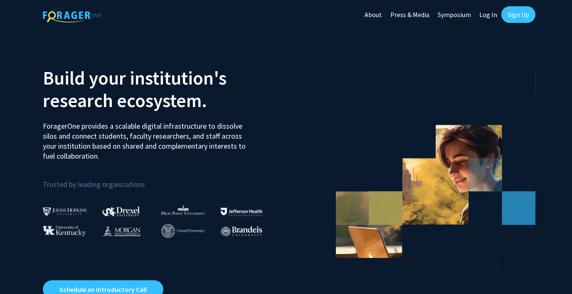
click at [487, 14] on link "Log In" at bounding box center [488, 14] width 26 height 29
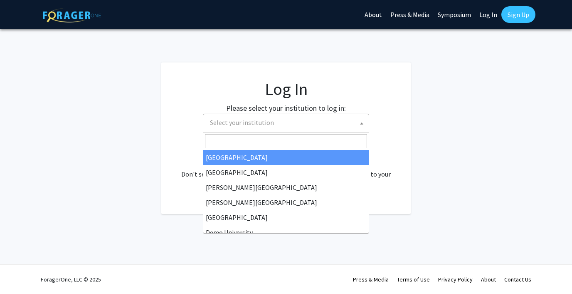
click at [271, 119] on span "Select your institution" at bounding box center [242, 122] width 64 height 8
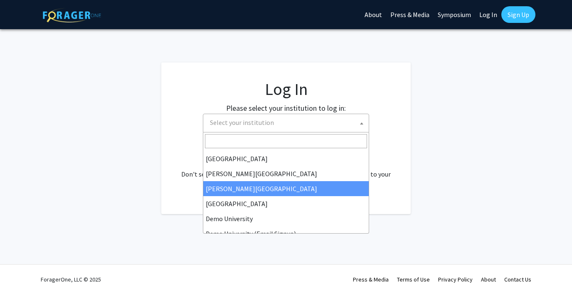
scroll to position [20, 0]
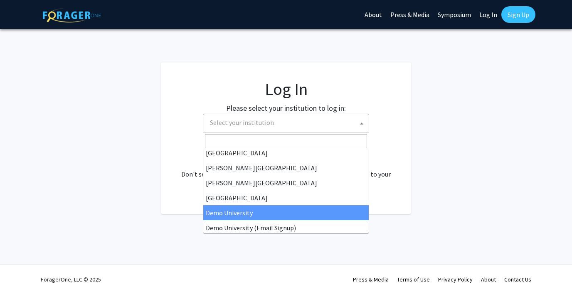
select select "8"
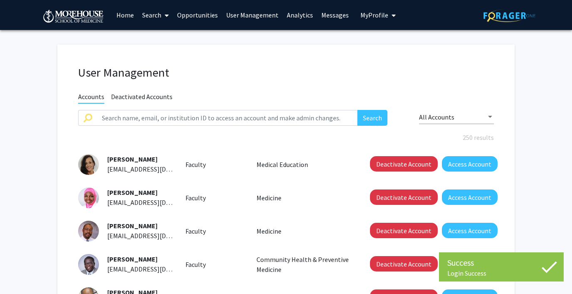
click at [255, 9] on link "User Management" at bounding box center [252, 14] width 61 height 29
click at [262, 15] on link "User Management" at bounding box center [252, 14] width 61 height 29
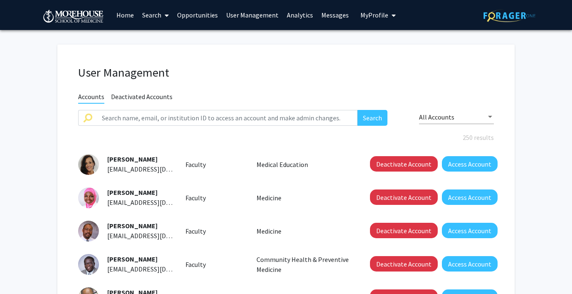
click at [291, 15] on link "Analytics" at bounding box center [300, 14] width 35 height 29
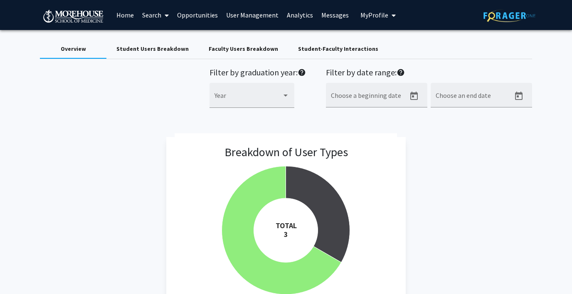
click at [330, 49] on div "Student-Faculty Interactions" at bounding box center [338, 49] width 80 height 9
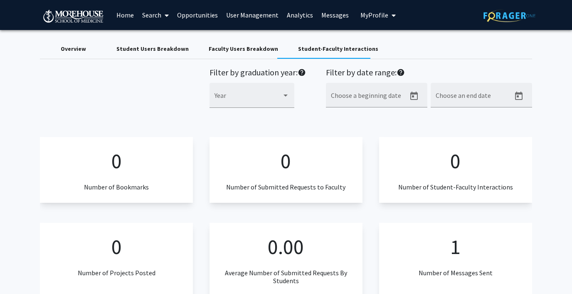
click at [233, 45] on div "Faculty Users Breakdown" at bounding box center [243, 49] width 69 height 9
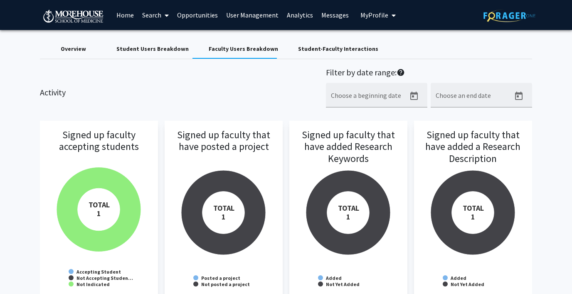
click at [159, 54] on div "Student Users Breakdown" at bounding box center [152, 49] width 92 height 20
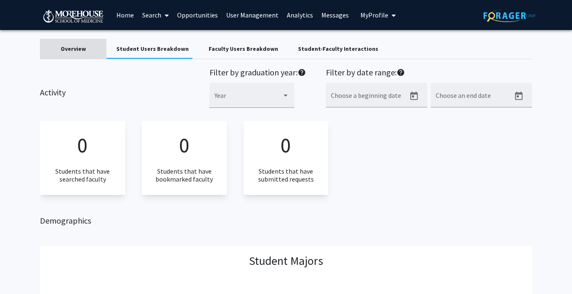
click at [66, 45] on div "Overview" at bounding box center [73, 49] width 25 height 9
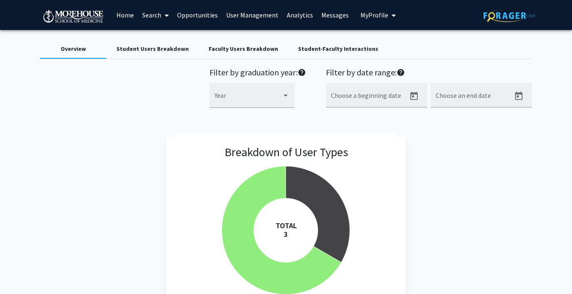
click at [370, 17] on span "My Profile" at bounding box center [375, 15] width 28 height 8
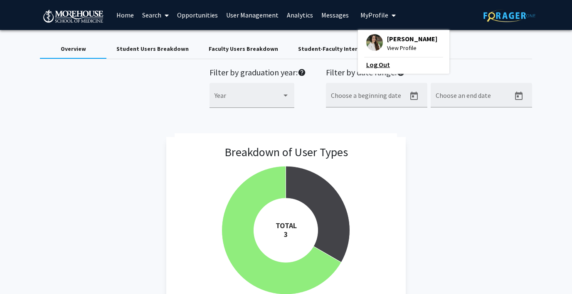
click at [366, 64] on link "Log Out" at bounding box center [403, 64] width 75 height 10
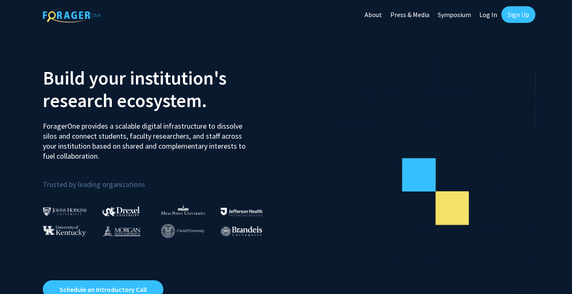
click at [487, 13] on link "Log In" at bounding box center [488, 14] width 26 height 29
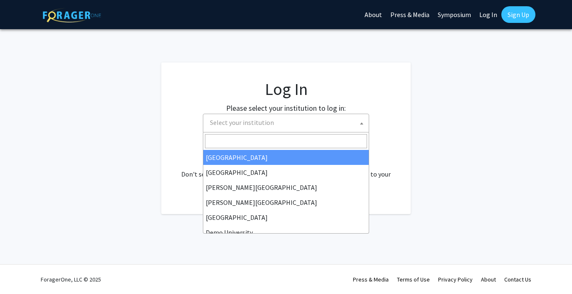
click at [269, 114] on span "Select your institution" at bounding box center [288, 122] width 162 height 17
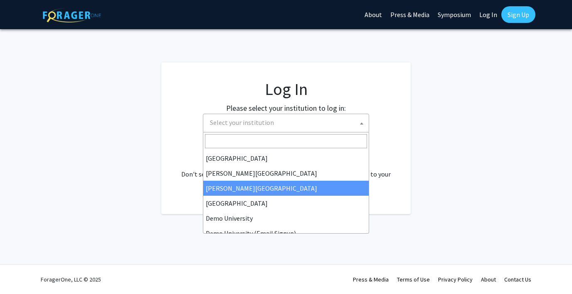
scroll to position [20, 0]
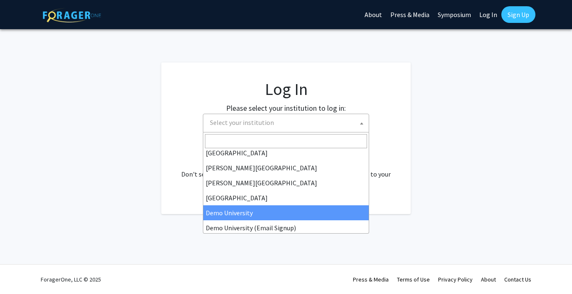
select select "8"
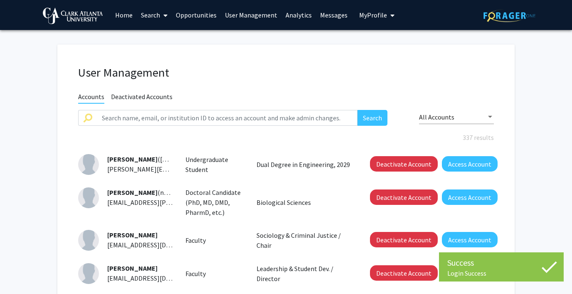
click at [255, 14] on link "User Management" at bounding box center [251, 14] width 61 height 29
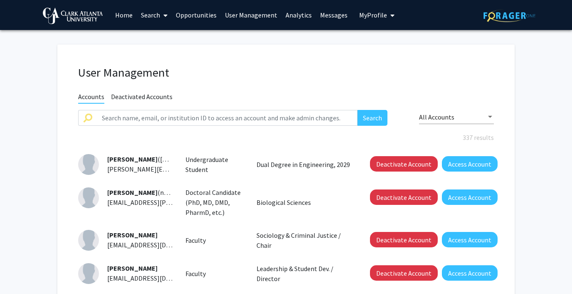
click at [296, 11] on link "Analytics" at bounding box center [299, 14] width 35 height 29
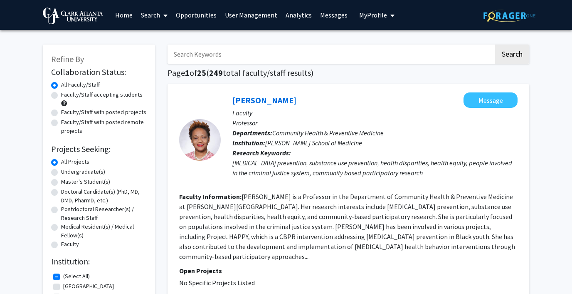
click at [297, 14] on link "Analytics" at bounding box center [299, 14] width 35 height 29
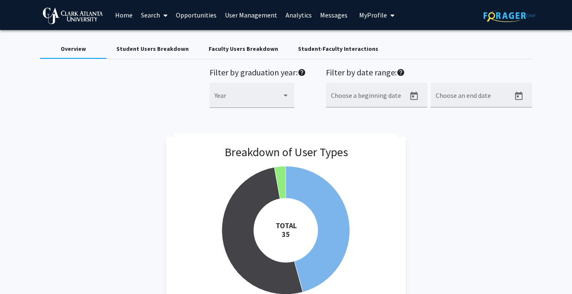
click at [366, 15] on span "My Profile" at bounding box center [373, 15] width 28 height 8
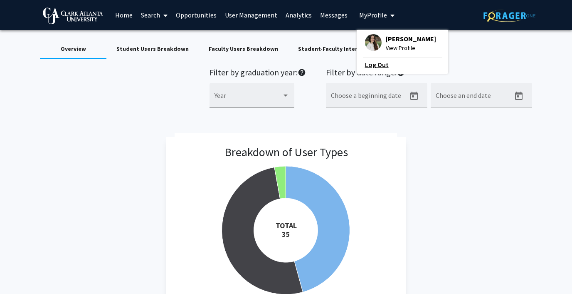
click at [373, 63] on link "Log Out" at bounding box center [402, 64] width 75 height 10
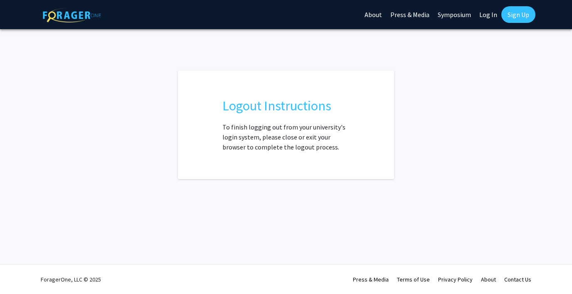
click at [485, 13] on link "Log In" at bounding box center [488, 14] width 26 height 29
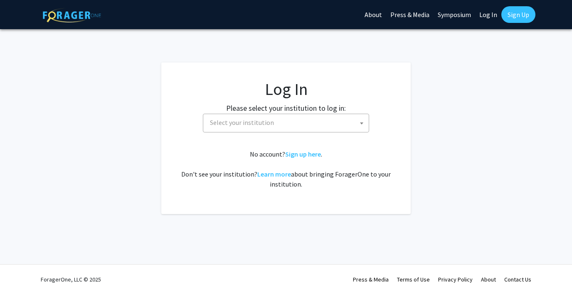
click at [285, 122] on span "Select your institution" at bounding box center [288, 122] width 162 height 17
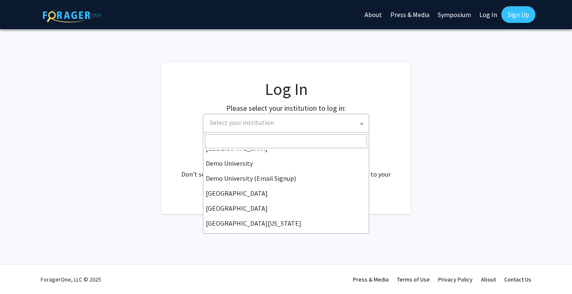
scroll to position [69, 0]
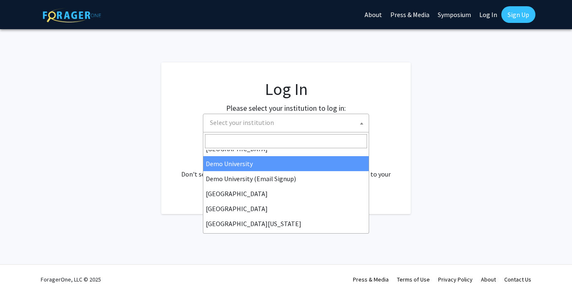
select select "8"
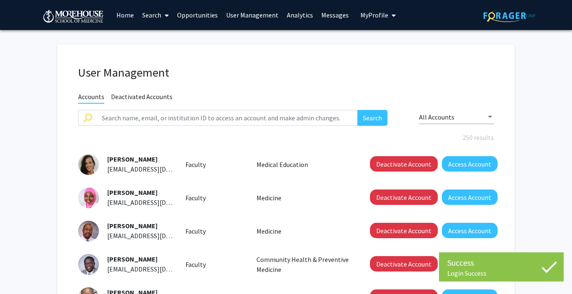
click at [296, 11] on link "Analytics" at bounding box center [300, 14] width 35 height 29
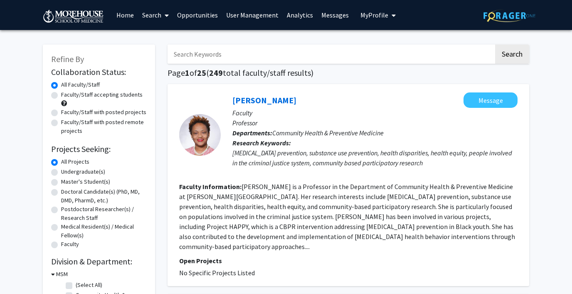
click at [372, 15] on span "My Profile" at bounding box center [375, 15] width 28 height 8
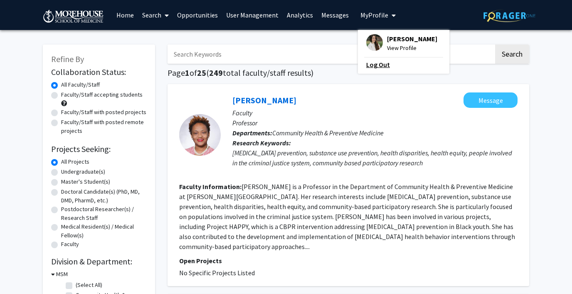
click at [371, 65] on link "Log Out" at bounding box center [403, 64] width 75 height 10
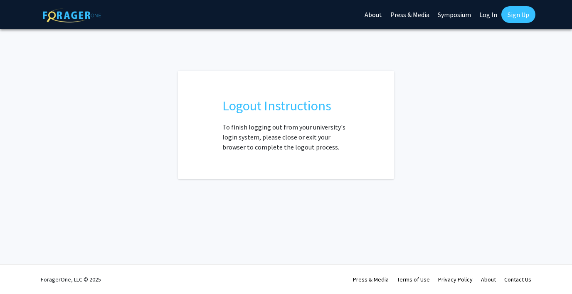
click at [487, 12] on link "Log In" at bounding box center [488, 14] width 26 height 29
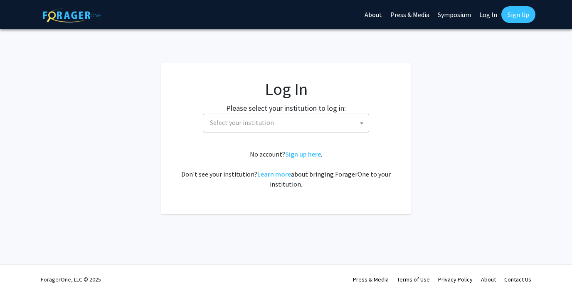
click at [287, 127] on span "Select your institution" at bounding box center [288, 122] width 162 height 17
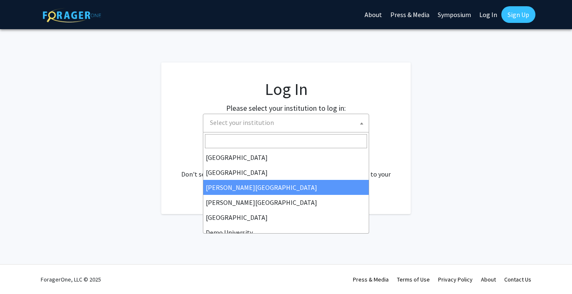
scroll to position [60, 0]
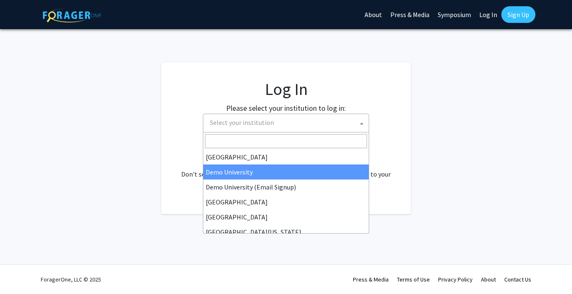
select select "8"
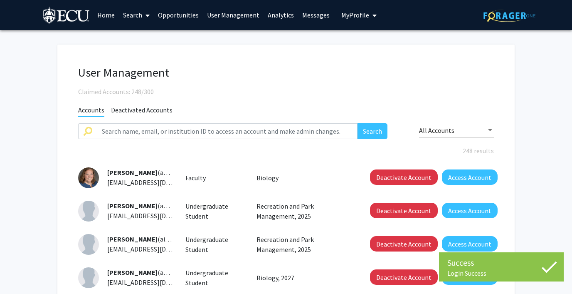
click at [273, 12] on link "Analytics" at bounding box center [281, 14] width 35 height 29
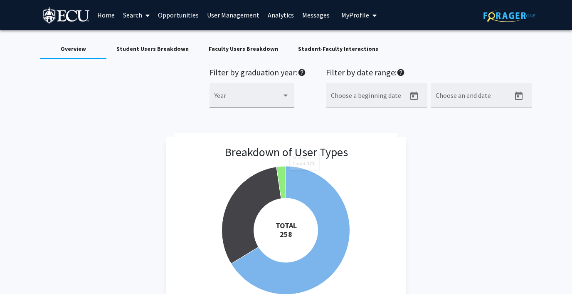
click at [309, 49] on div "Student-Faculty Interactions" at bounding box center [338, 49] width 80 height 9
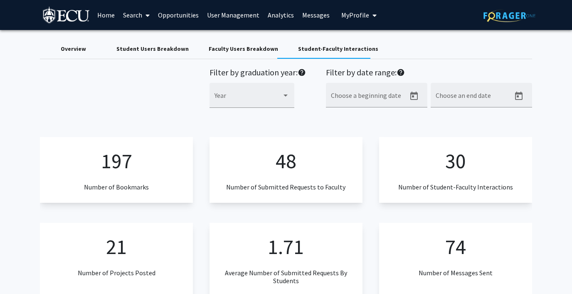
click at [274, 15] on link "Analytics" at bounding box center [281, 14] width 35 height 29
click at [242, 15] on link "User Management" at bounding box center [233, 14] width 61 height 29
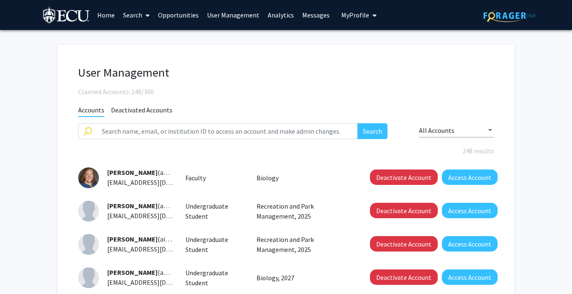
click at [274, 16] on link "Analytics" at bounding box center [281, 14] width 35 height 29
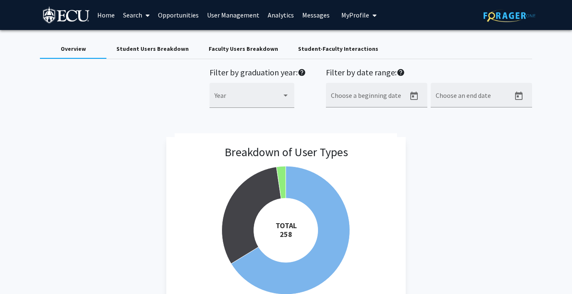
click at [309, 45] on div "Student-Faculty Interactions" at bounding box center [338, 49] width 80 height 9
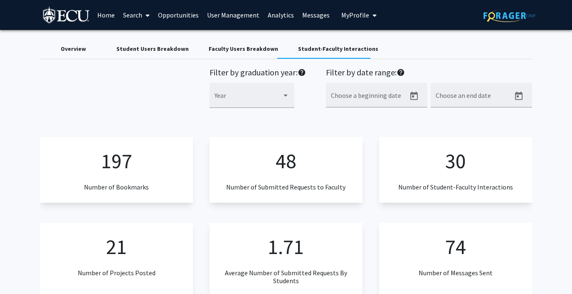
click at [351, 14] on span "My Profile" at bounding box center [355, 15] width 28 height 8
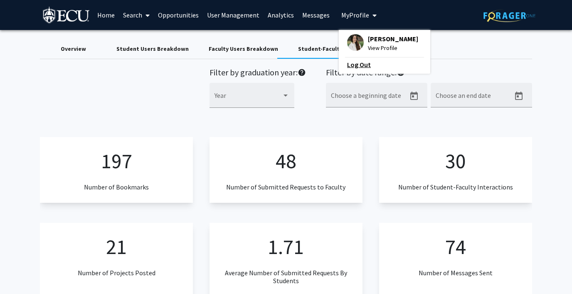
click at [350, 59] on link "Log Out" at bounding box center [384, 64] width 75 height 10
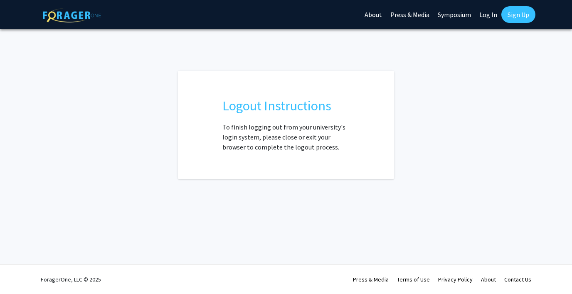
click at [489, 10] on link "Log In" at bounding box center [488, 14] width 26 height 29
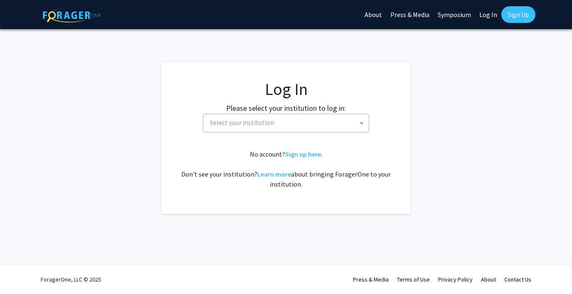
click at [252, 122] on span "Select your institution" at bounding box center [242, 122] width 64 height 8
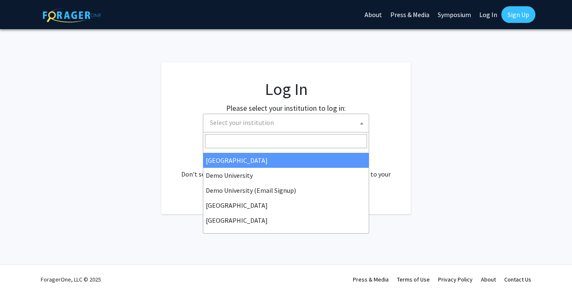
scroll to position [62, 0]
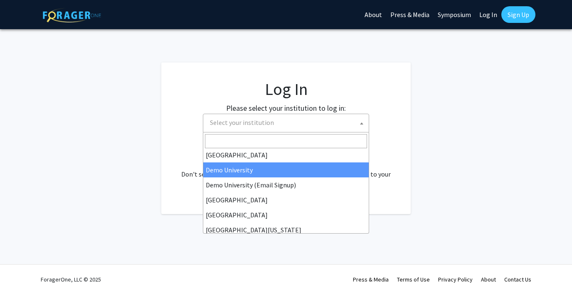
select select "8"
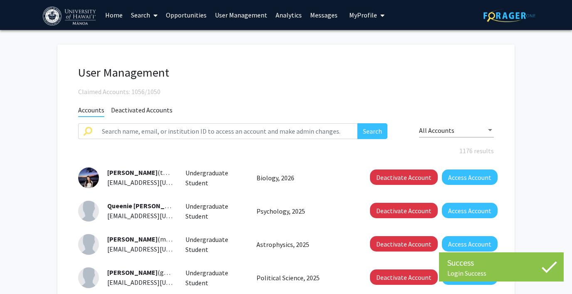
click at [287, 12] on link "Analytics" at bounding box center [289, 14] width 35 height 29
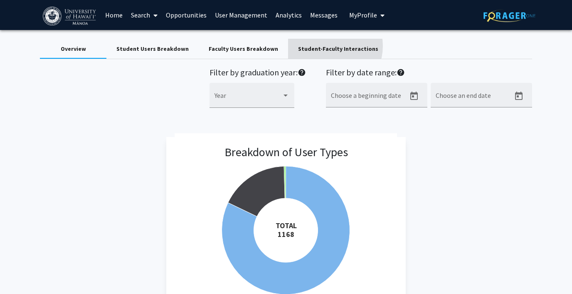
click at [315, 46] on div "Student-Faculty Interactions" at bounding box center [338, 49] width 80 height 9
